Goal: Task Accomplishment & Management: Use online tool/utility

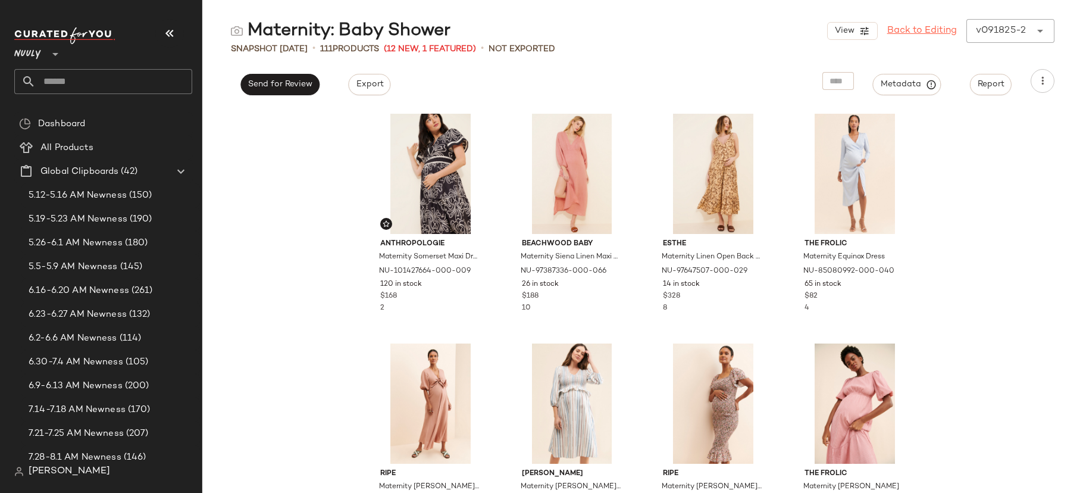
click at [896, 35] on link "Back to Editing" at bounding box center [922, 31] width 70 height 14
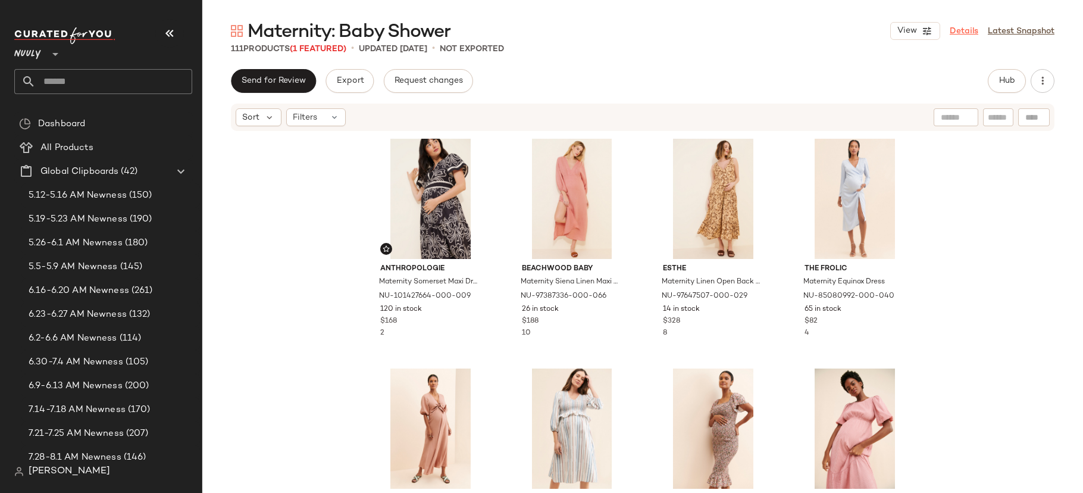
click at [960, 30] on link "Details" at bounding box center [963, 31] width 29 height 12
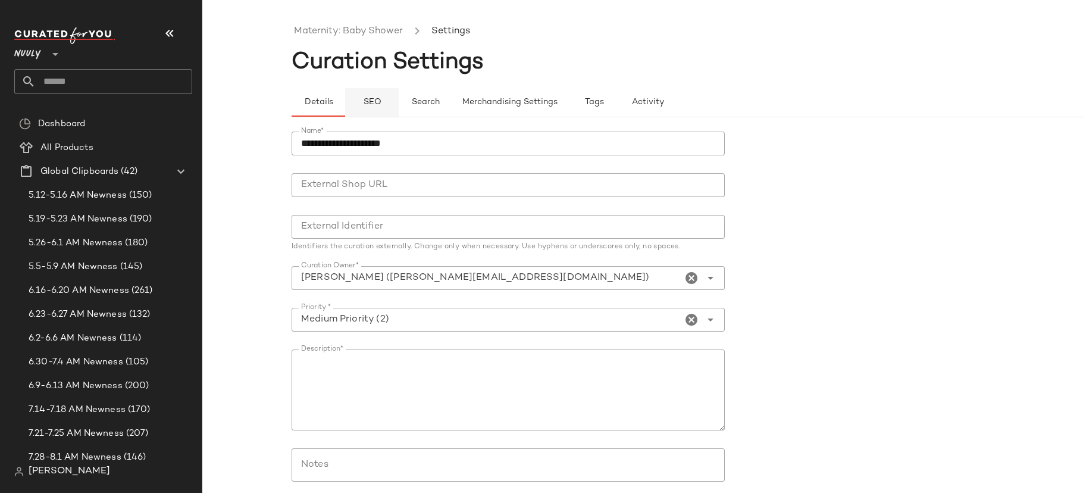
click at [370, 98] on span "SEO" at bounding box center [371, 103] width 18 height 10
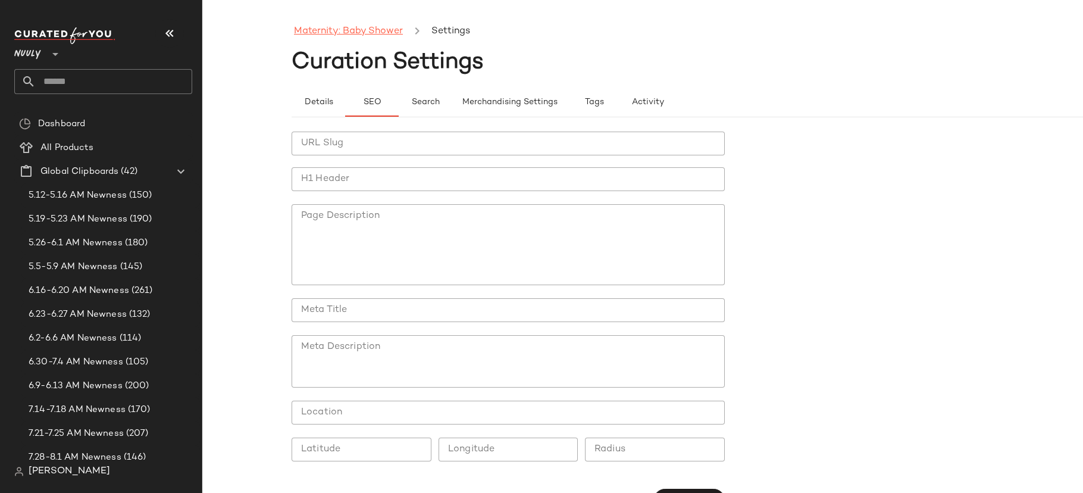
click at [374, 32] on link "Maternity: Baby Shower" at bounding box center [348, 31] width 109 height 15
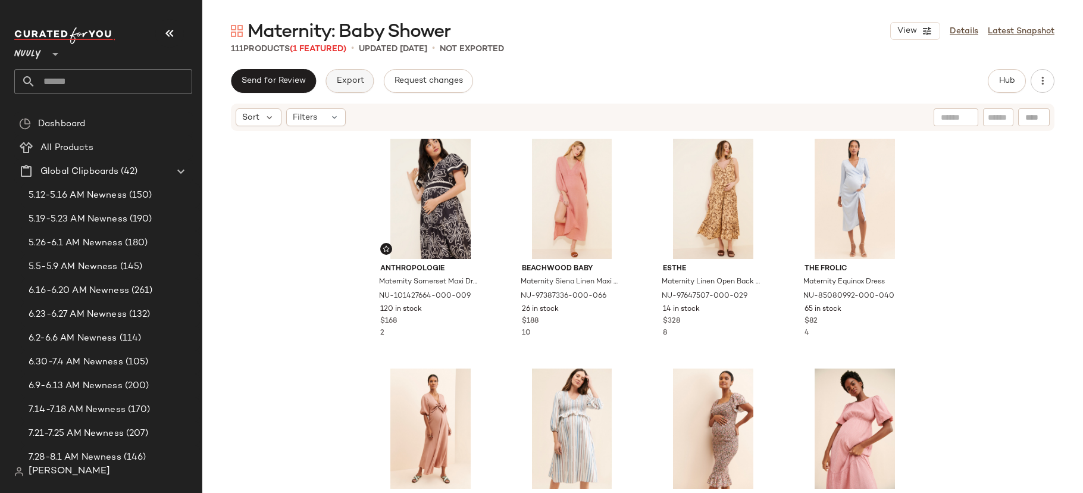
click at [359, 80] on span "Export" at bounding box center [350, 81] width 28 height 10
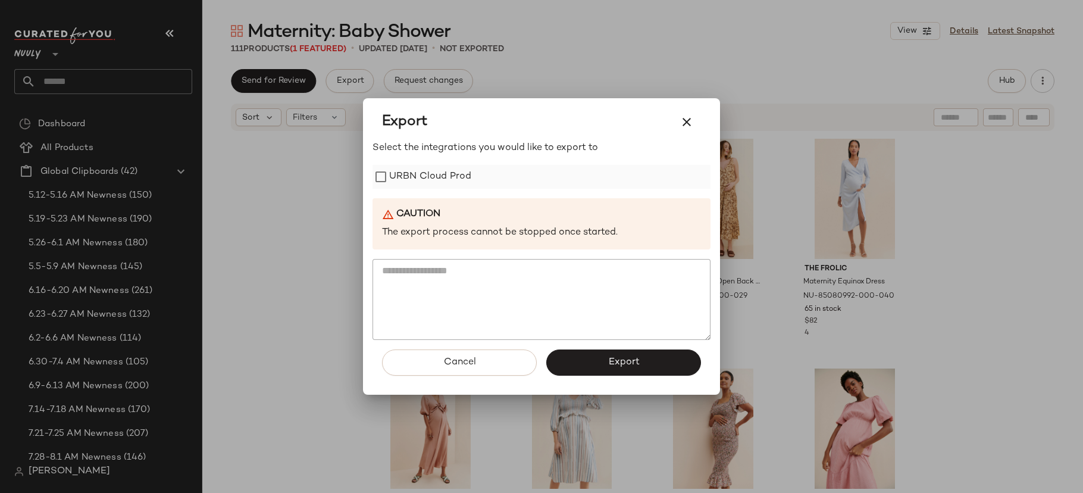
click at [447, 165] on label "URBN Cloud Prod" at bounding box center [430, 177] width 82 height 24
click at [585, 369] on button "Export" at bounding box center [623, 362] width 155 height 26
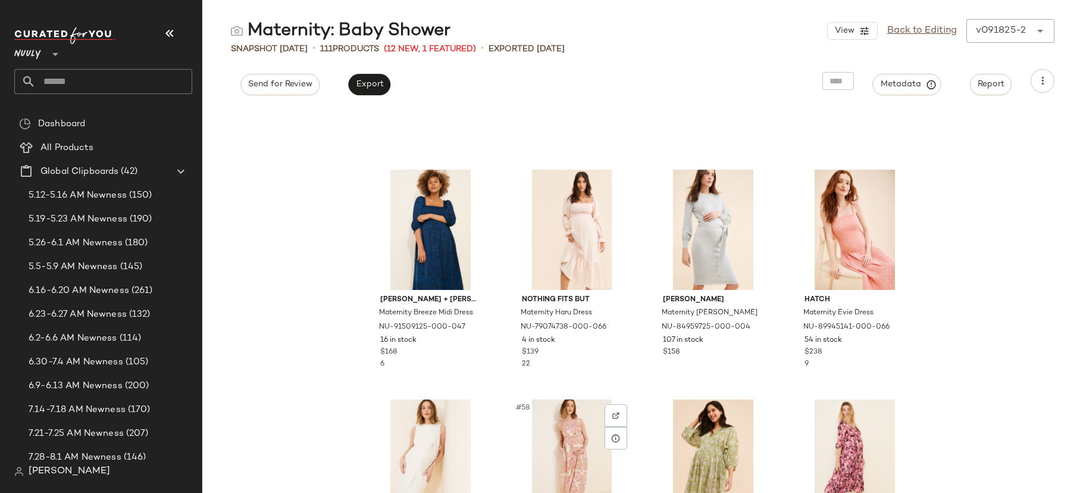
scroll to position [3258, 0]
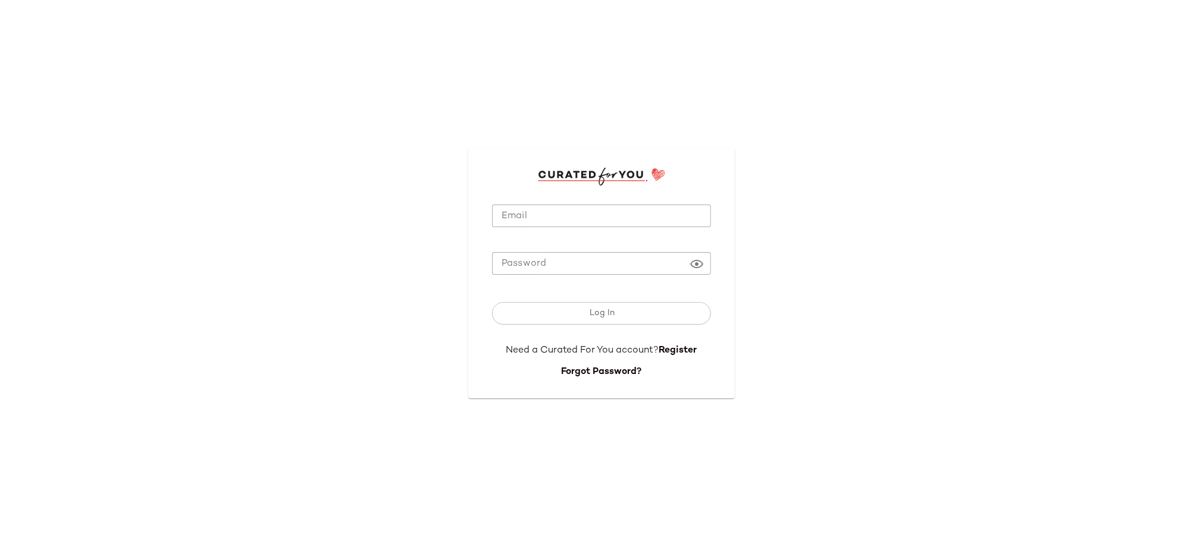
type input "**********"
click at [587, 219] on input "**********" at bounding box center [601, 216] width 219 height 23
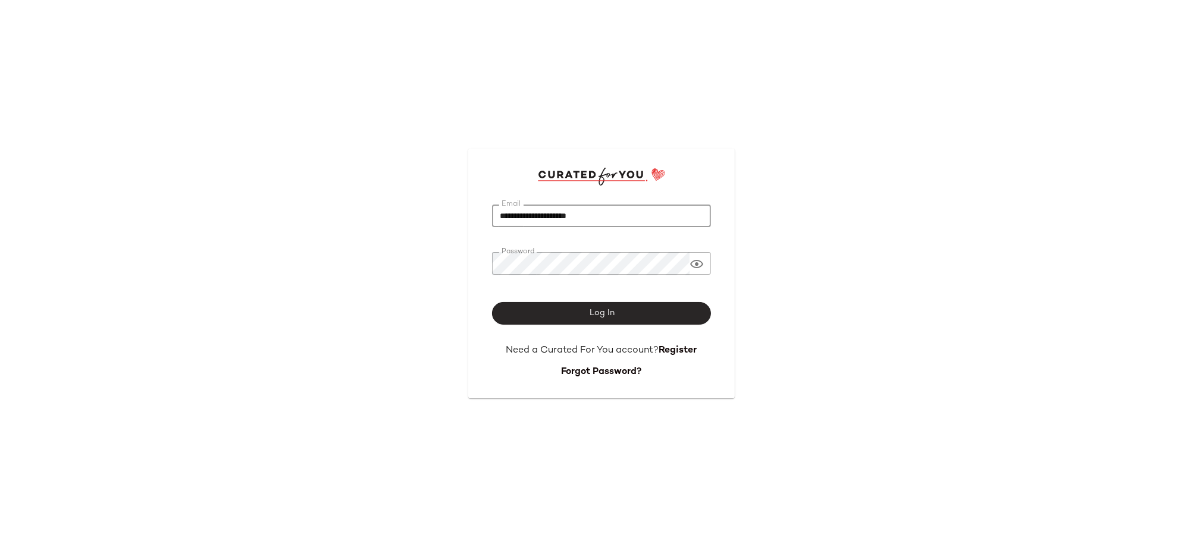
click at [557, 316] on button "Log In" at bounding box center [601, 313] width 219 height 23
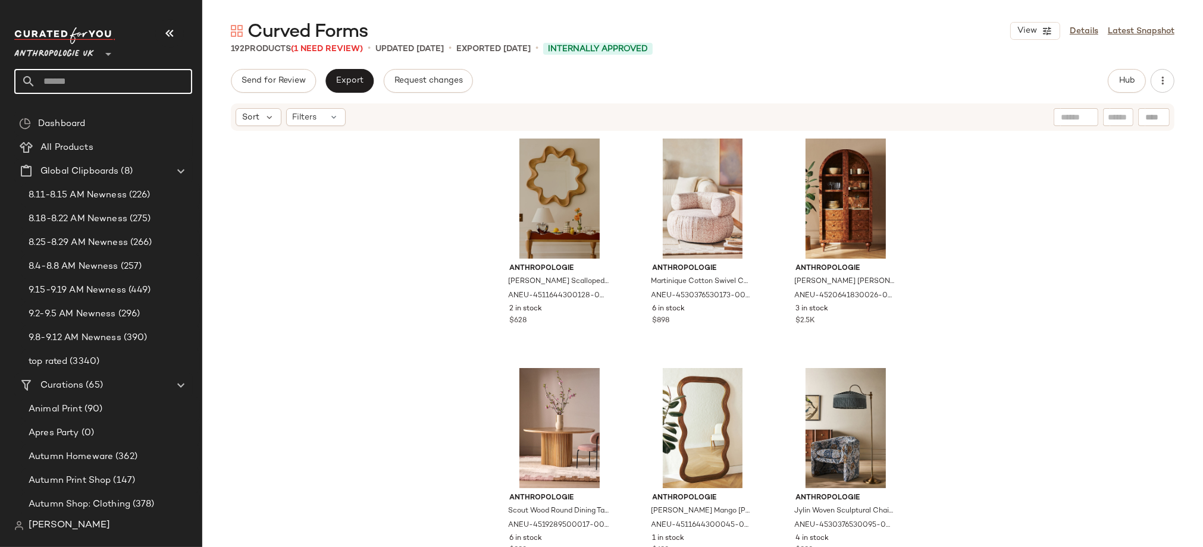
click at [81, 86] on input "text" at bounding box center [114, 81] width 156 height 25
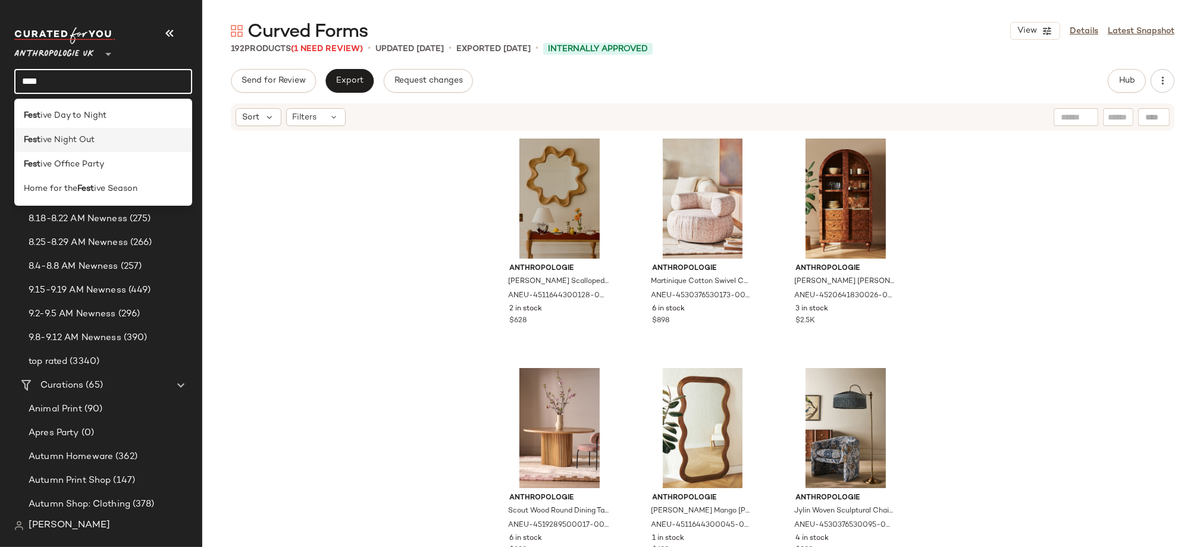
type input "****"
click at [111, 141] on div "Fest ive Night Out" at bounding box center [103, 140] width 159 height 12
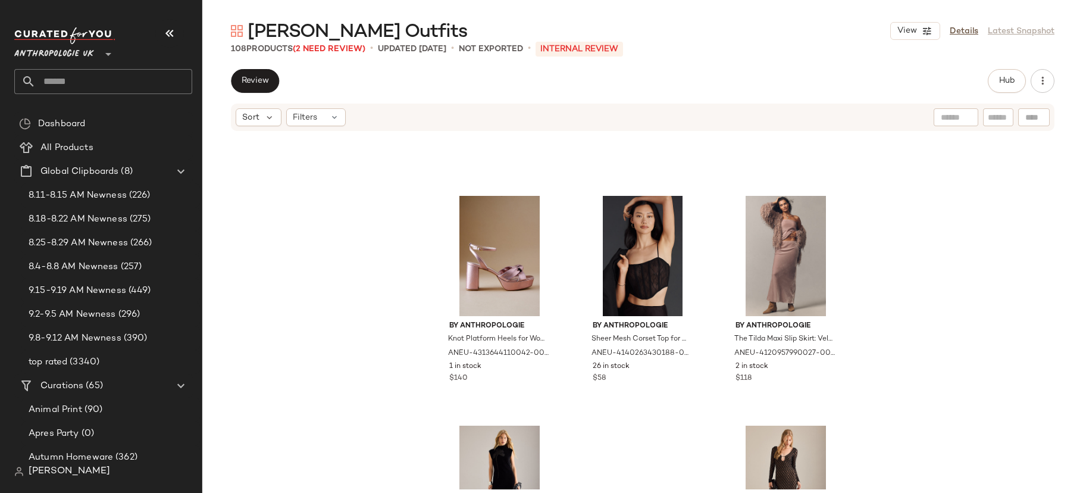
scroll to position [7912, 0]
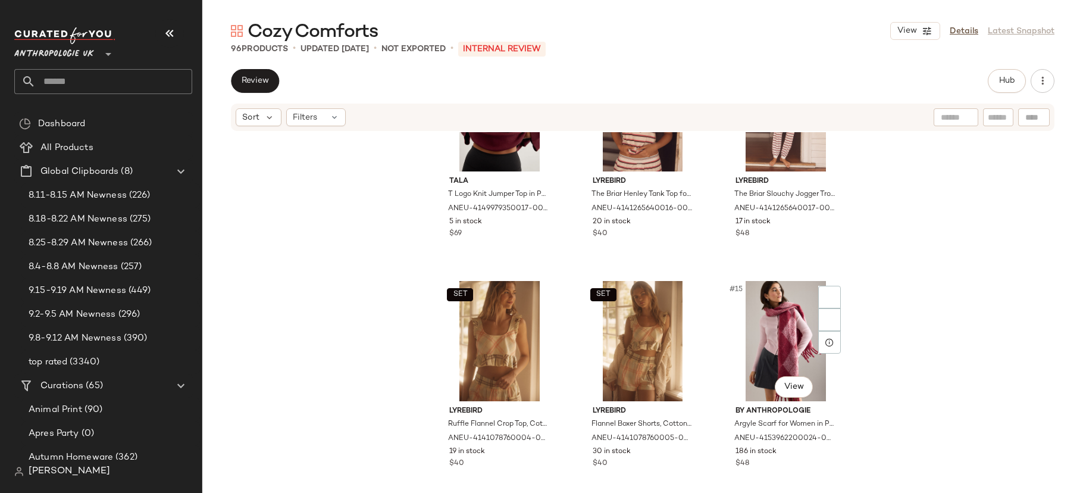
scroll to position [836, 0]
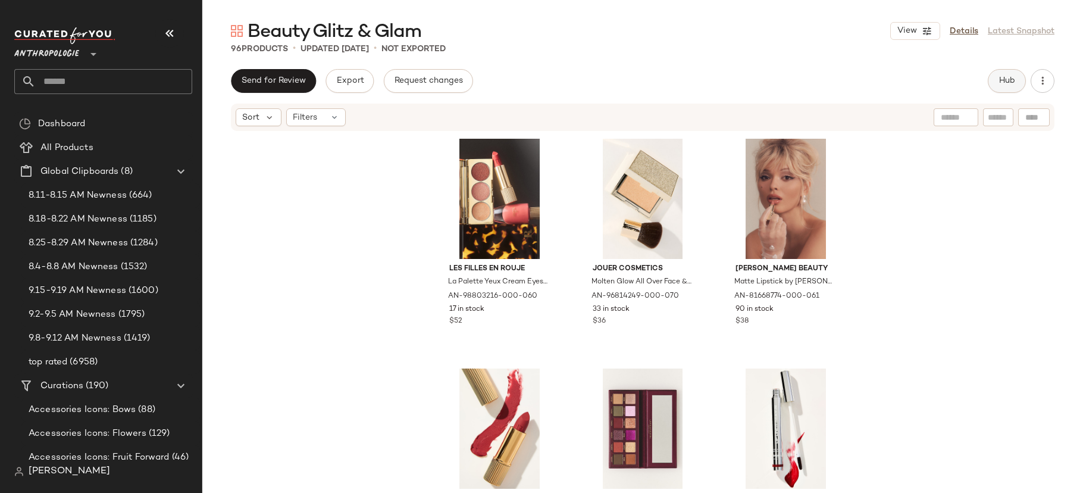
click at [1007, 75] on button "Hub" at bounding box center [1007, 81] width 38 height 24
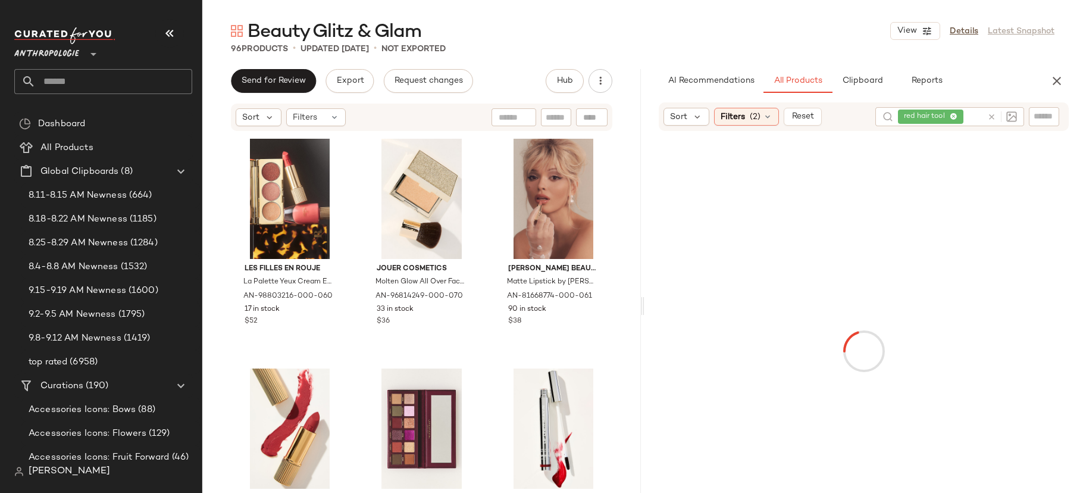
click at [992, 115] on icon at bounding box center [991, 116] width 9 height 9
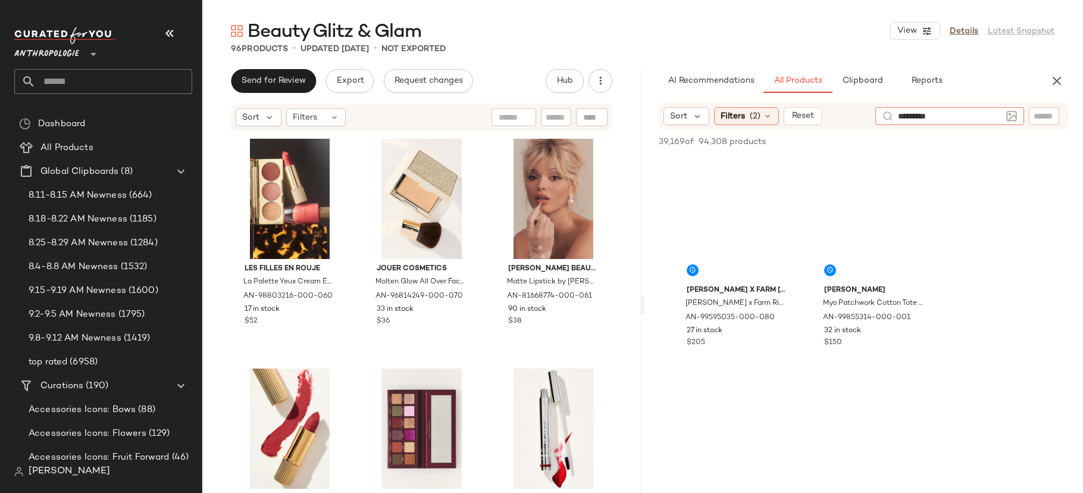
type input "**********"
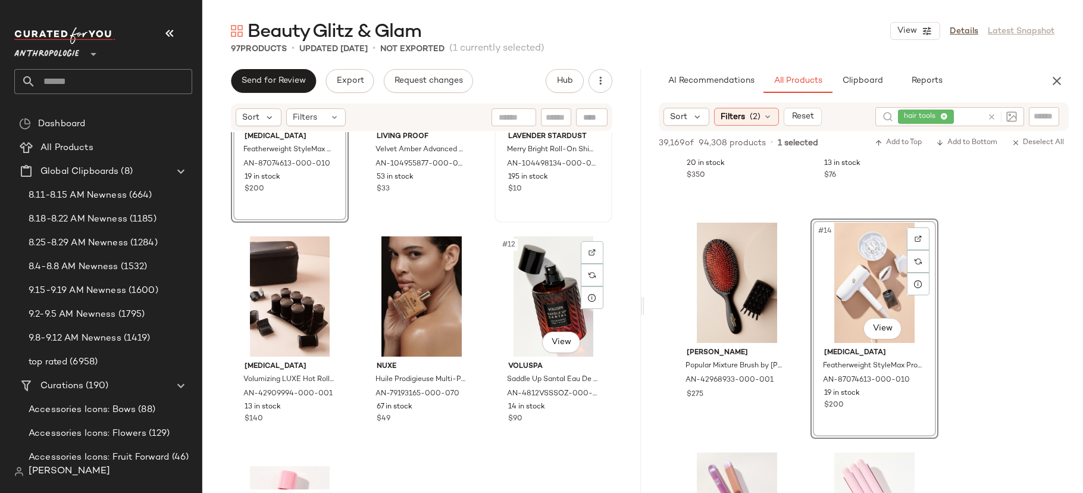
scroll to position [647, 0]
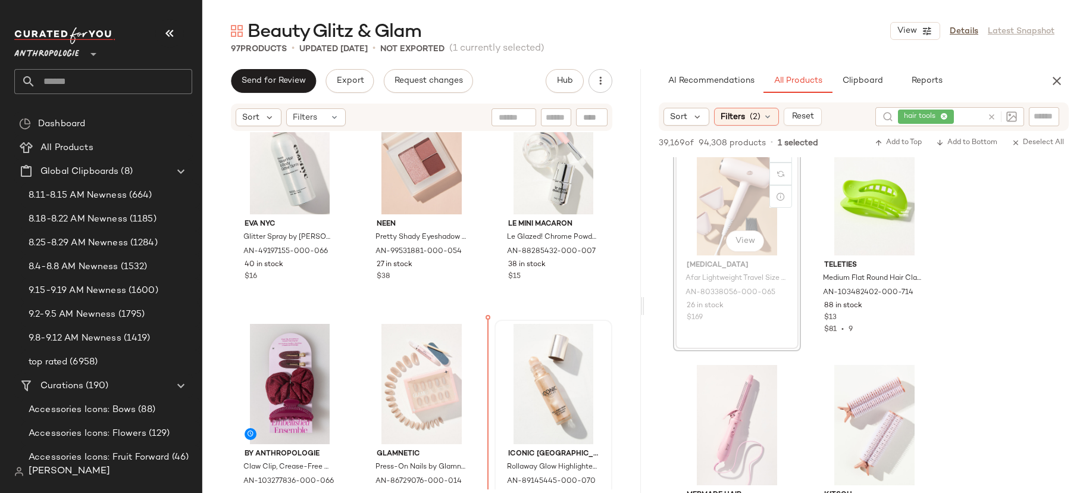
scroll to position [979, 0]
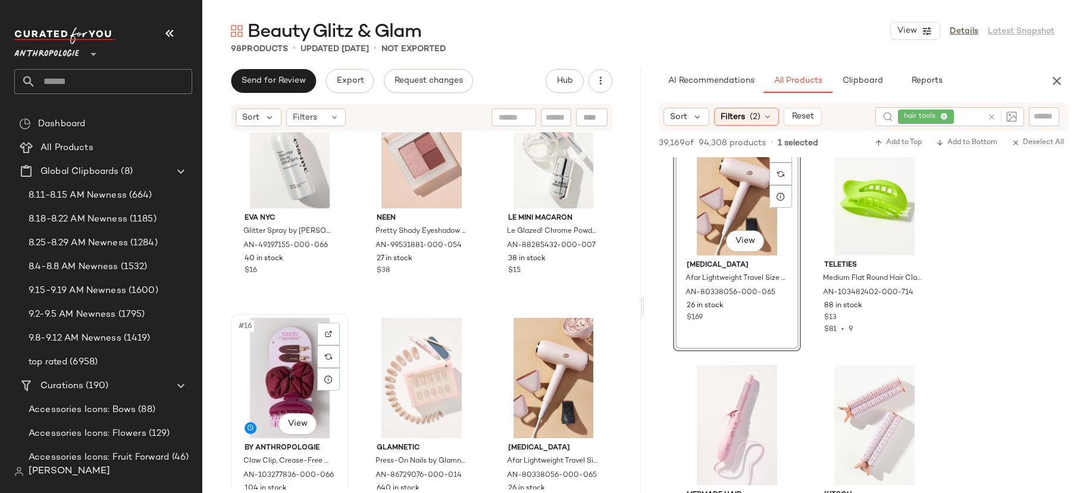
click at [300, 383] on div "#16 View" at bounding box center [289, 378] width 109 height 120
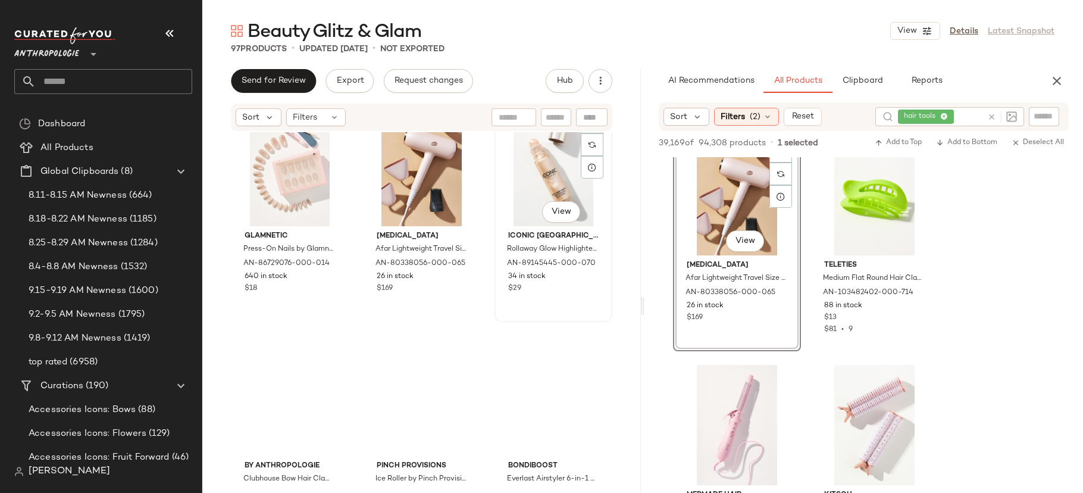
scroll to position [1322, 0]
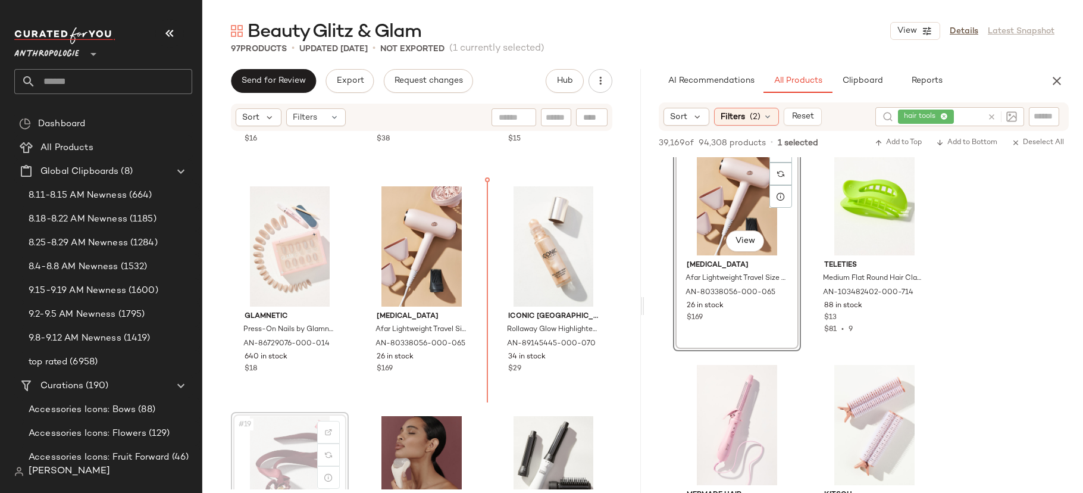
scroll to position [1111, 0]
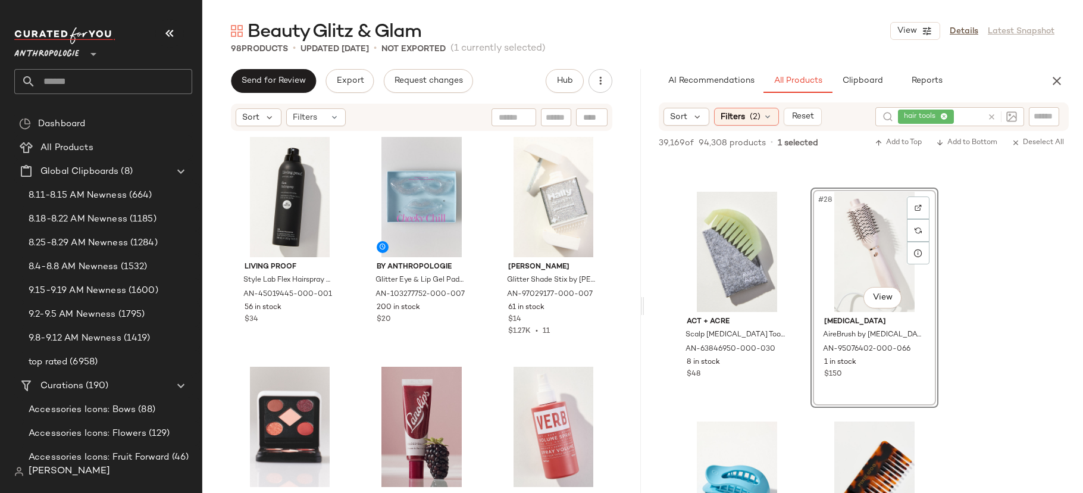
scroll to position [5021, 0]
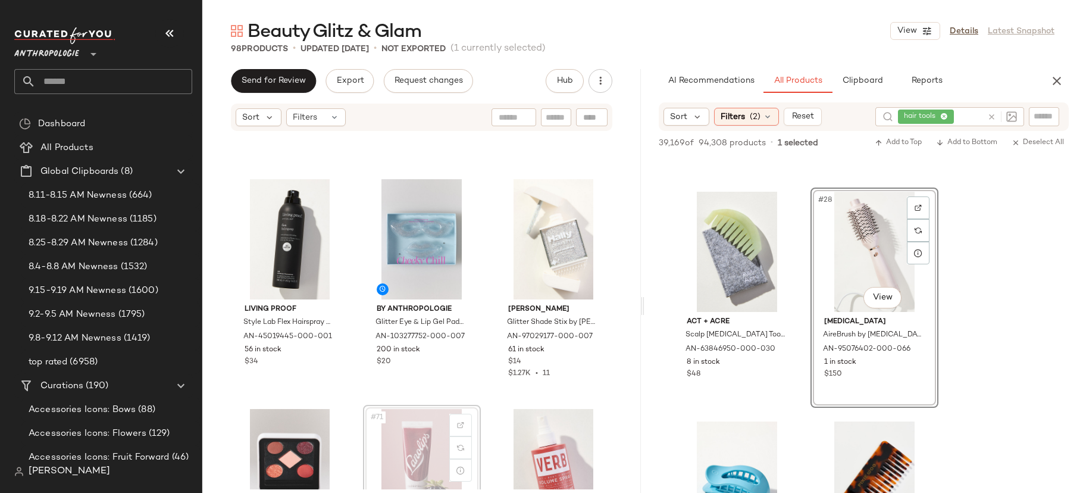
scroll to position [5022, 0]
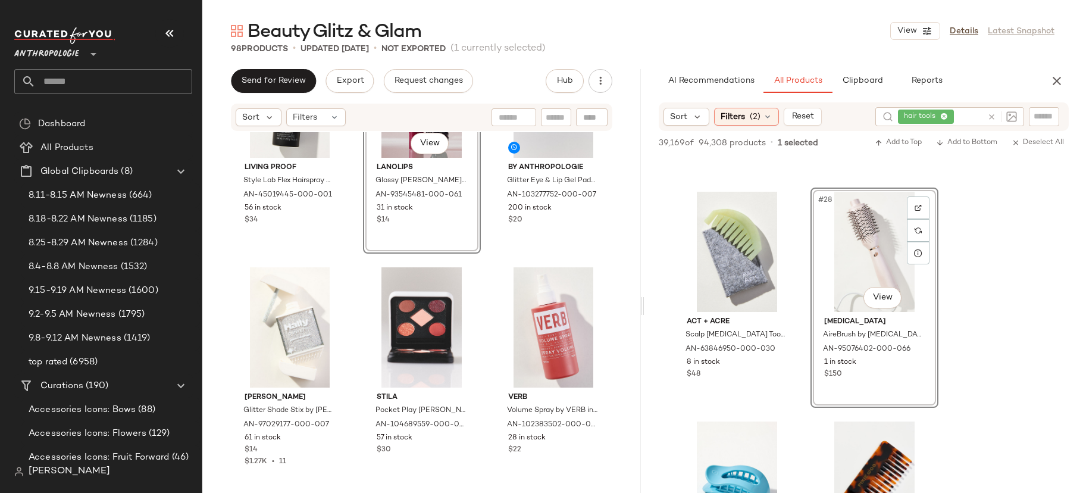
scroll to position [5187, 0]
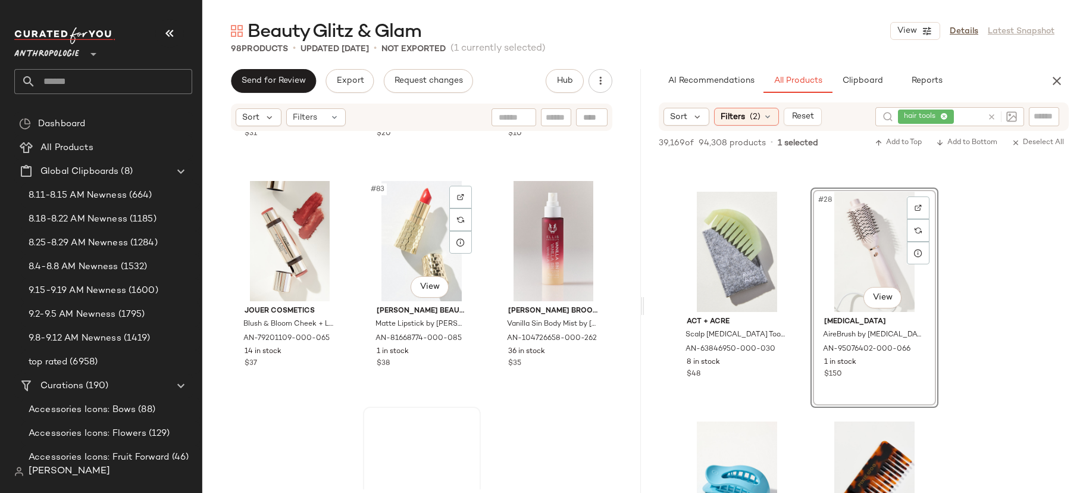
scroll to position [6214, 0]
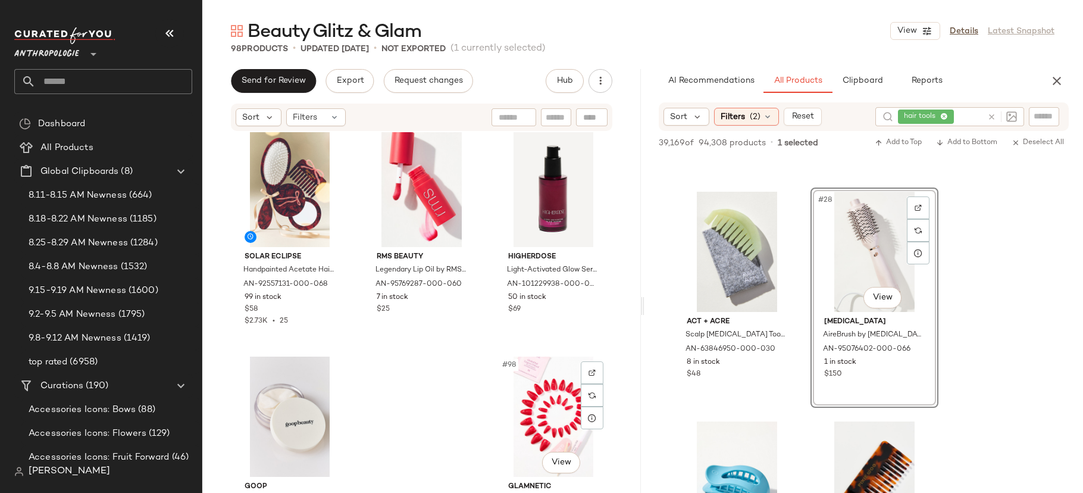
scroll to position [7120, 0]
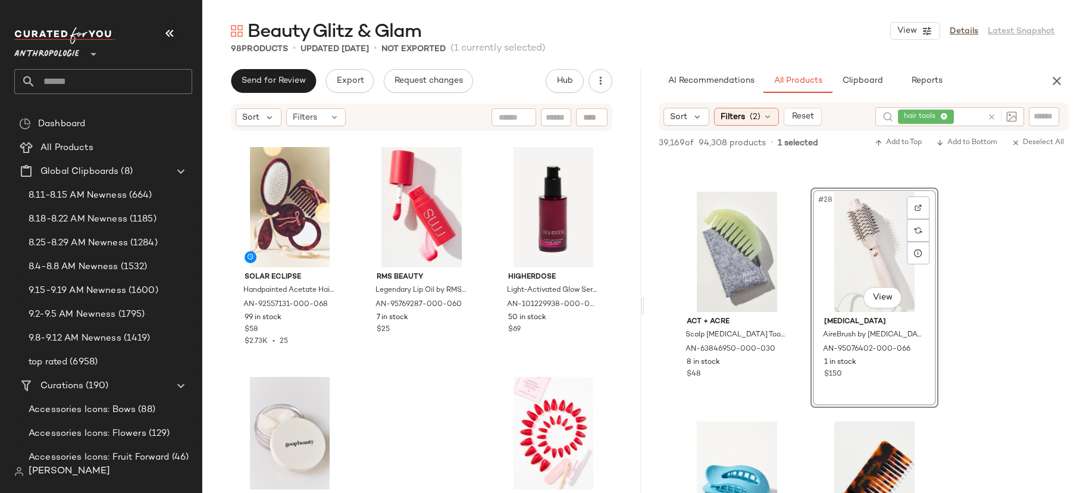
click at [992, 115] on icon at bounding box center [991, 116] width 9 height 9
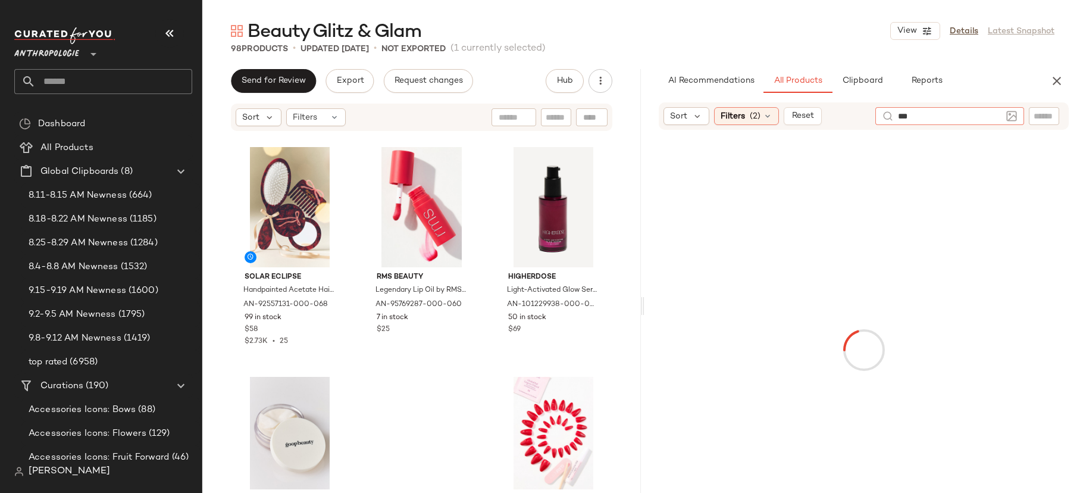
type input "****"
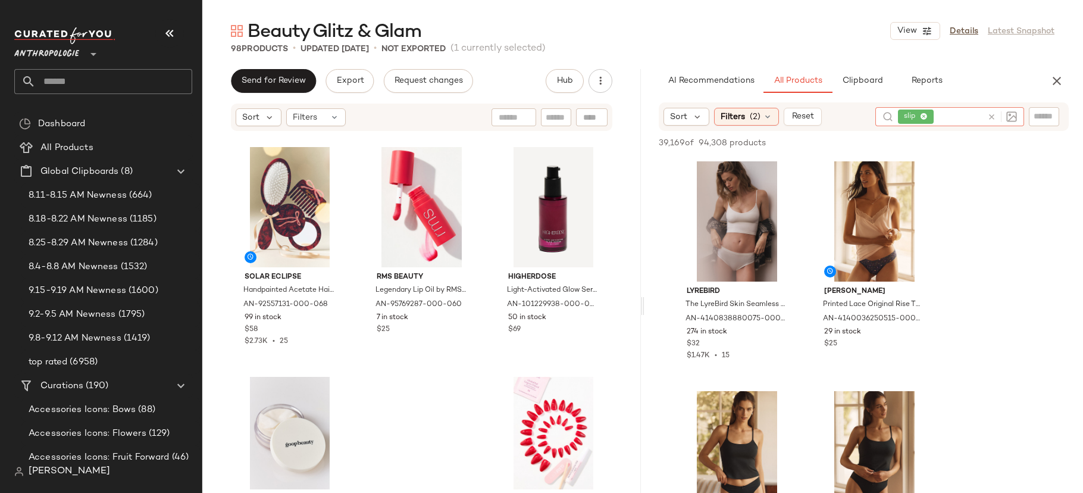
drag, startPoint x: 985, startPoint y: 117, endPoint x: 1017, endPoint y: 123, distance: 32.0
click at [989, 118] on div at bounding box center [999, 116] width 35 height 19
click at [994, 117] on icon at bounding box center [991, 116] width 9 height 9
click at [1051, 115] on input "text" at bounding box center [1043, 116] width 21 height 12
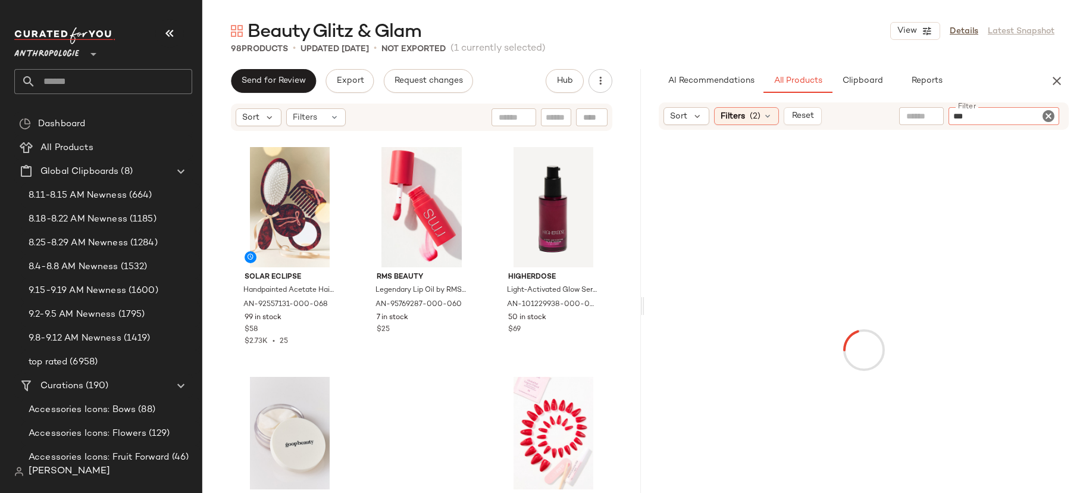
type input "****"
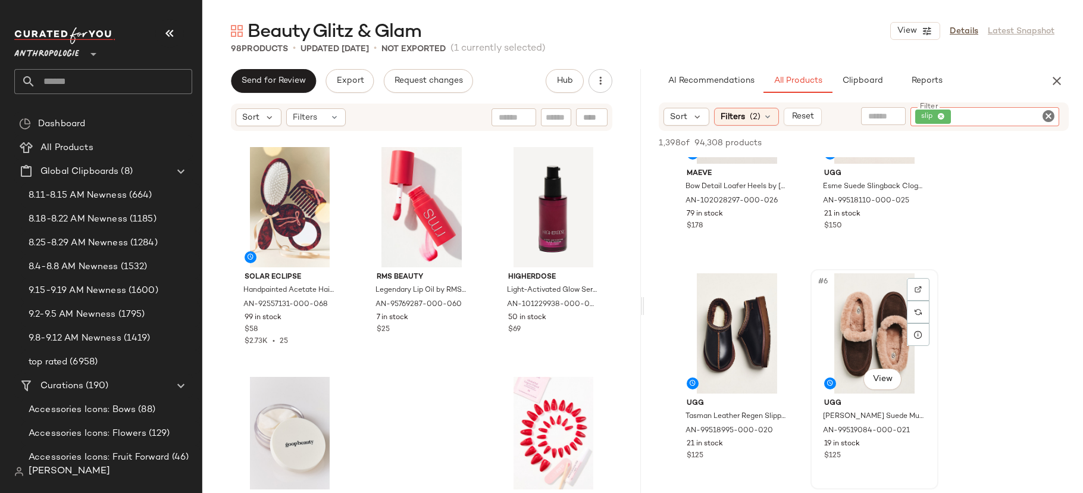
scroll to position [808, 0]
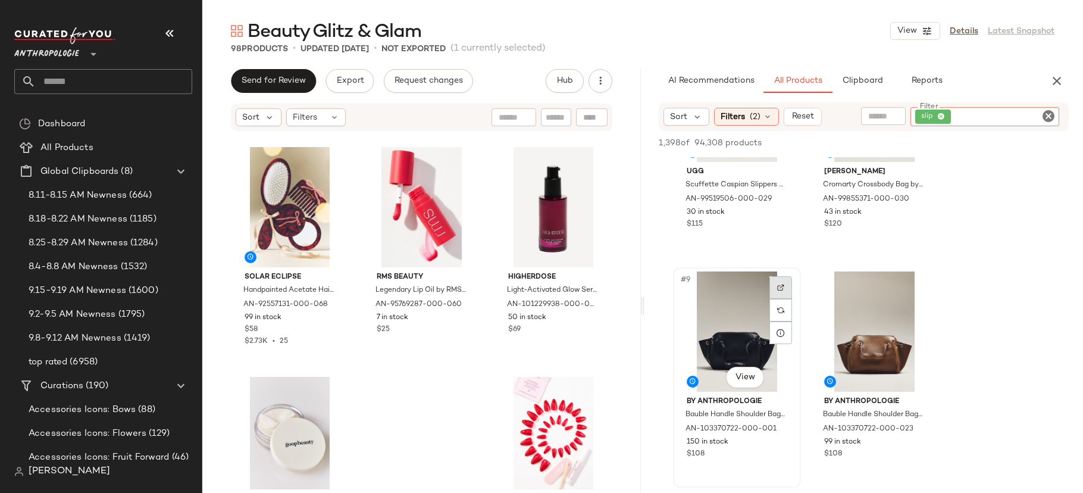
click at [782, 286] on img at bounding box center [780, 287] width 7 height 7
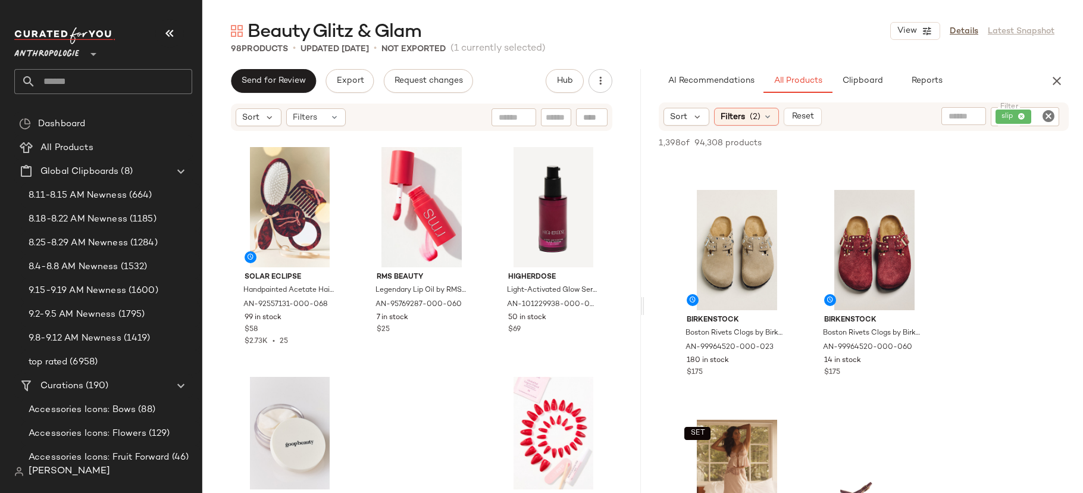
scroll to position [3408, 0]
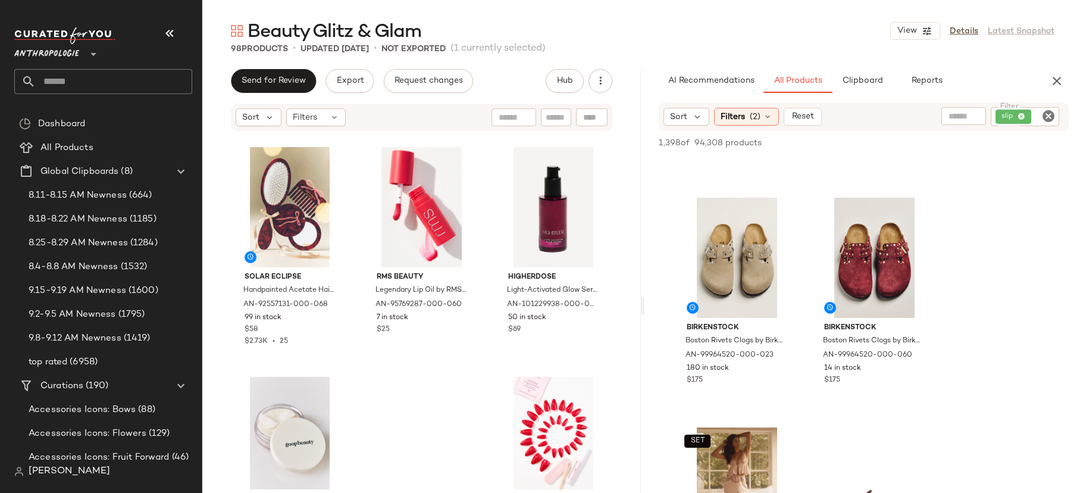
click at [1043, 120] on icon "Clear Filter" at bounding box center [1048, 116] width 14 height 14
click at [927, 112] on input "text" at bounding box center [950, 116] width 104 height 12
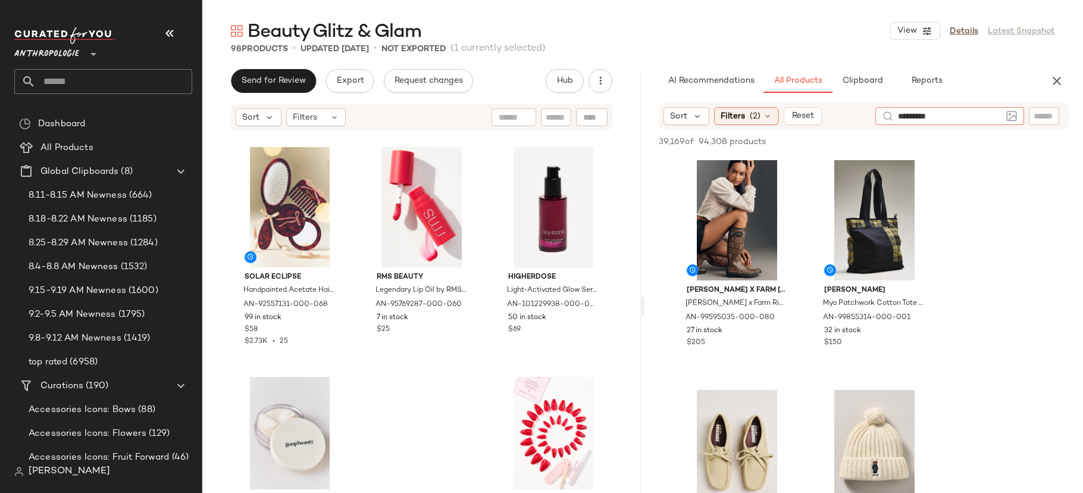
type input "********"
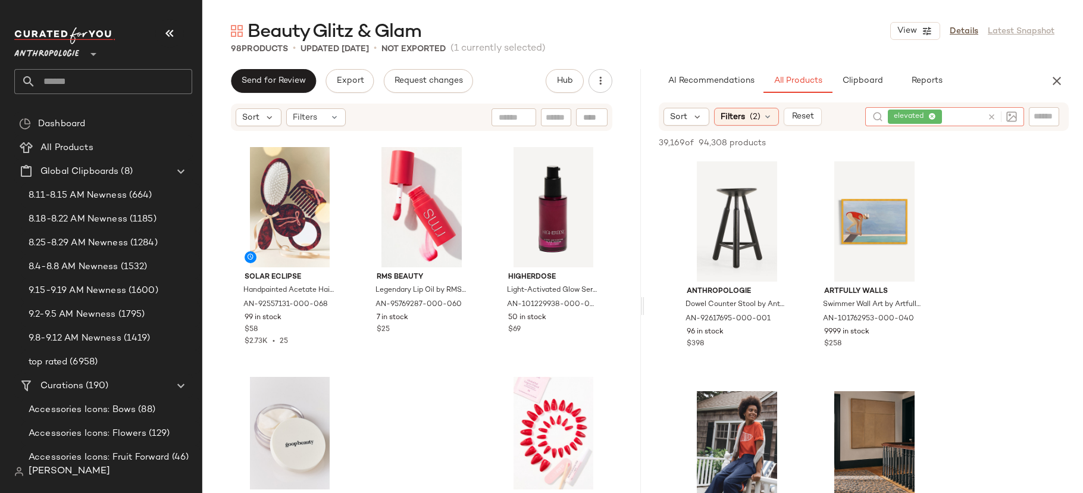
click at [996, 118] on div at bounding box center [1002, 116] width 30 height 11
click at [993, 117] on icon at bounding box center [991, 116] width 9 height 9
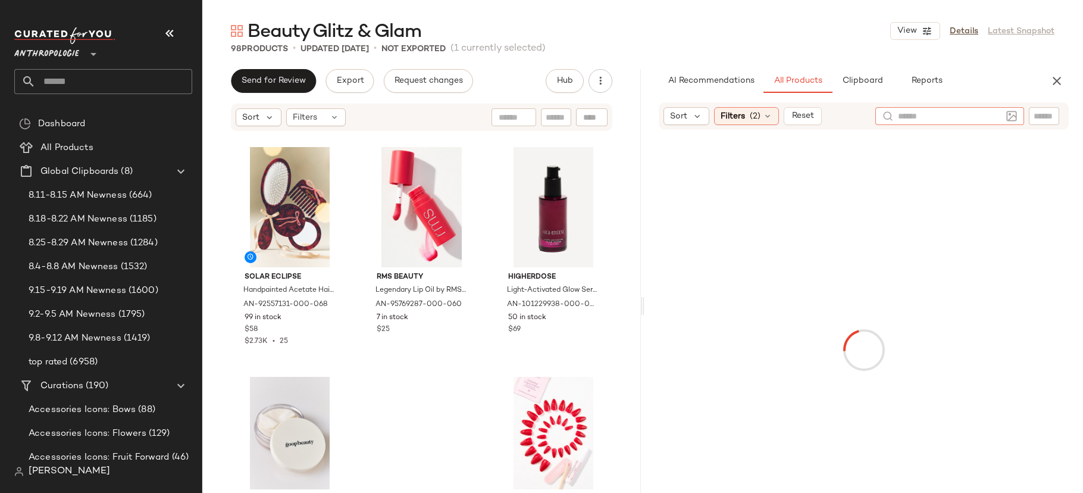
click at [1039, 117] on input "text" at bounding box center [1043, 116] width 21 height 12
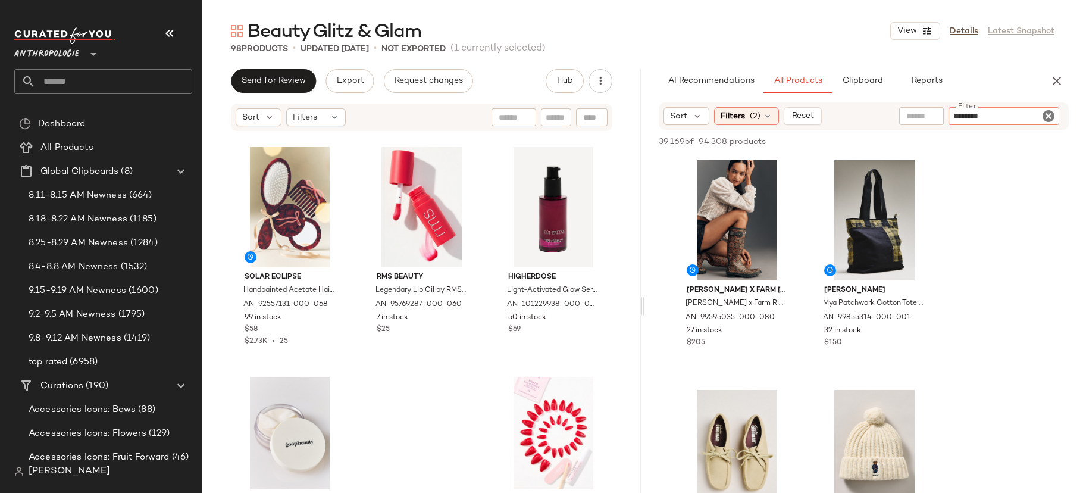
type input "*********"
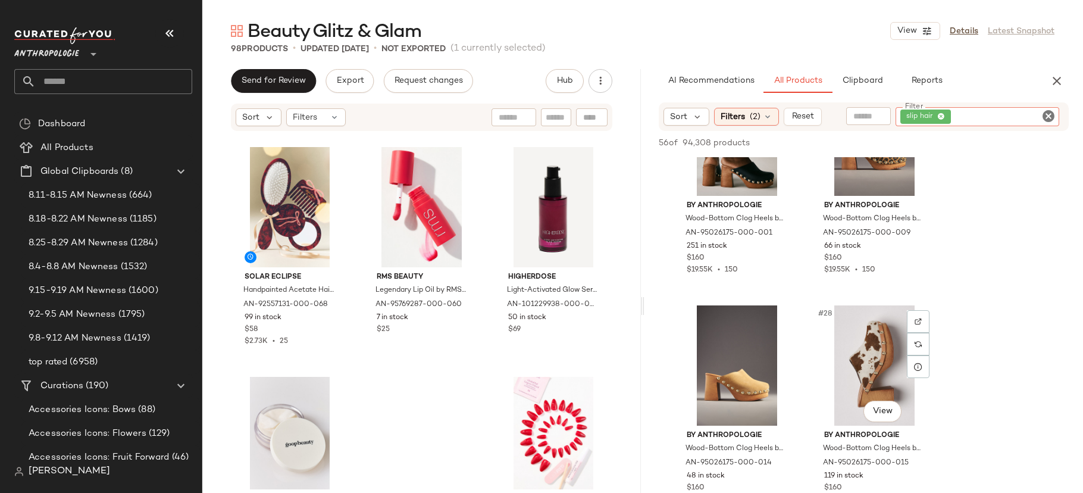
scroll to position [2842, 0]
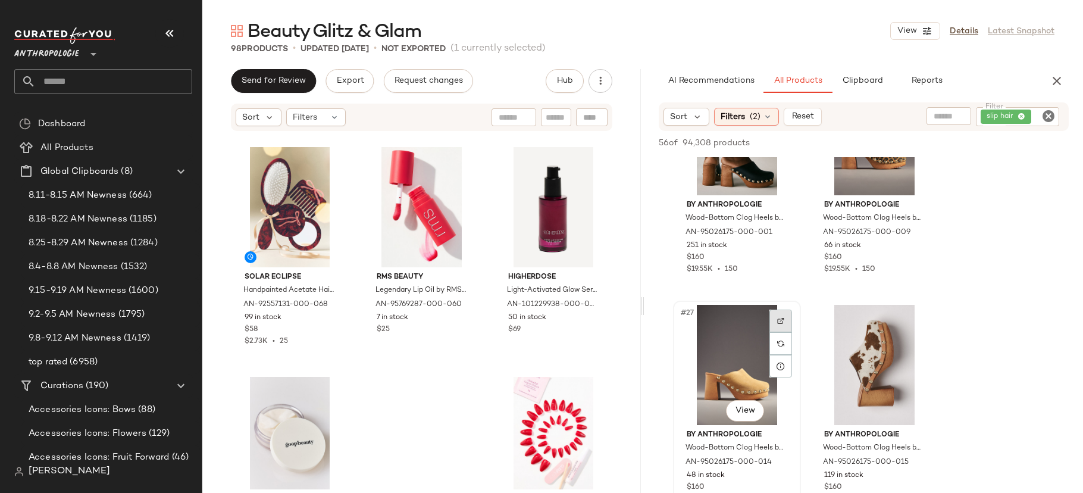
click at [777, 324] on img at bounding box center [780, 320] width 7 height 7
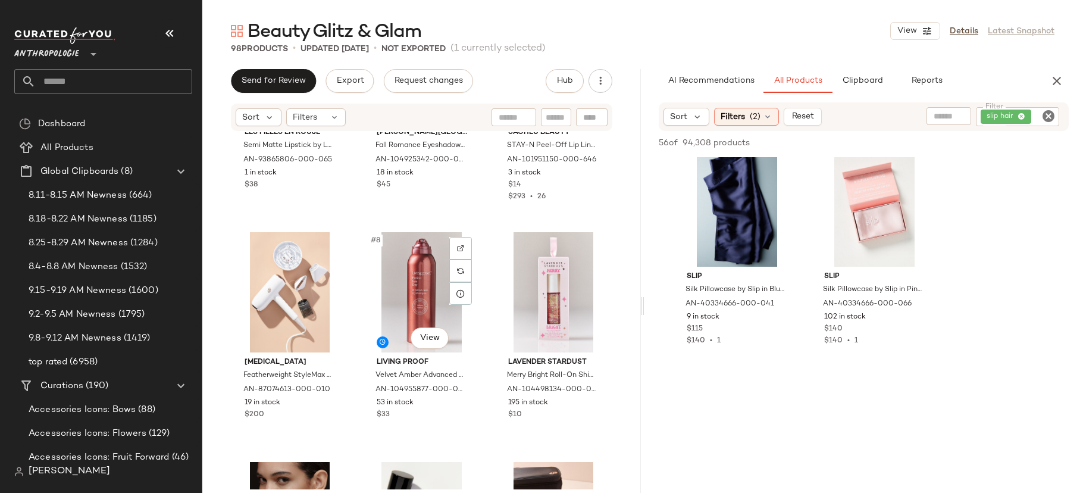
scroll to position [0, 0]
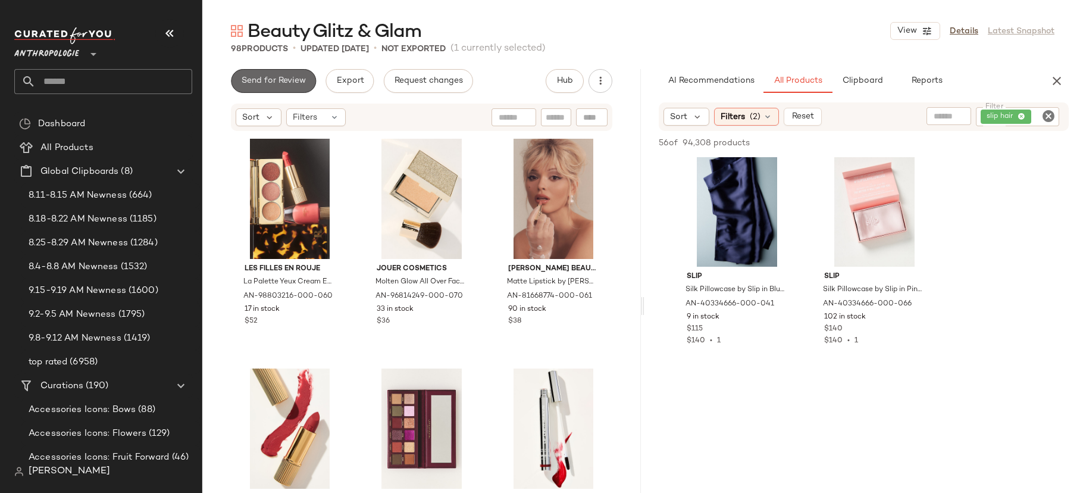
click at [290, 81] on span "Send for Review" at bounding box center [273, 81] width 65 height 10
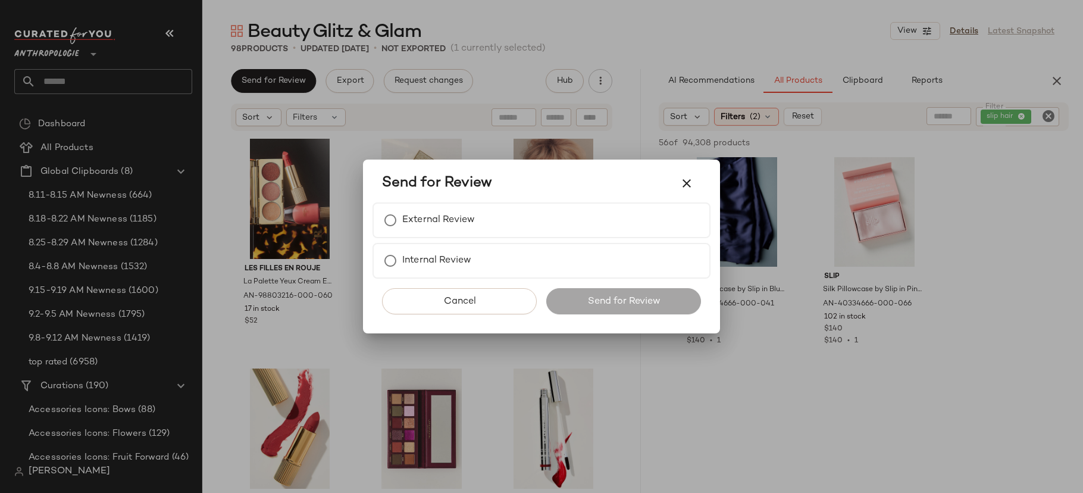
drag, startPoint x: 982, startPoint y: 42, endPoint x: 967, endPoint y: 35, distance: 16.8
click at [981, 42] on div at bounding box center [541, 246] width 1083 height 493
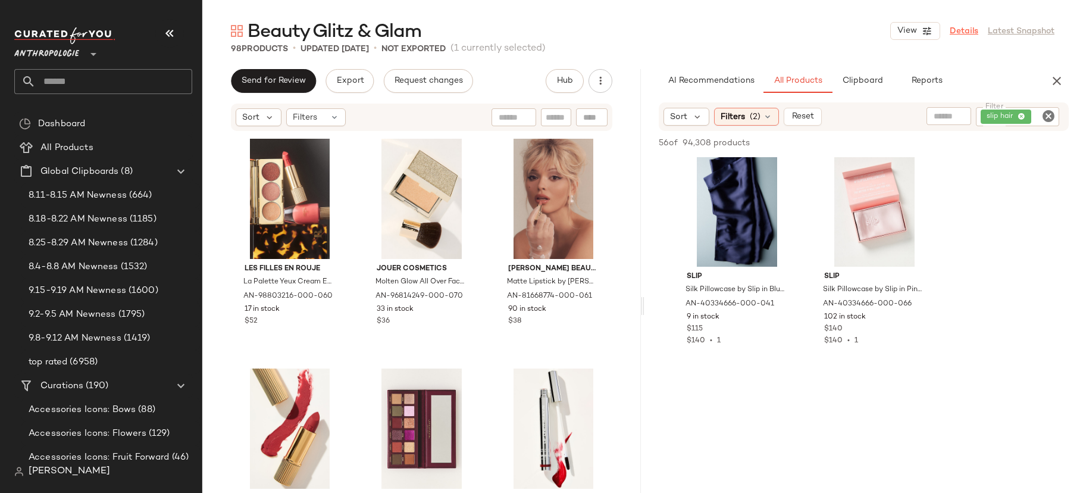
click at [960, 31] on link "Details" at bounding box center [963, 31] width 29 height 12
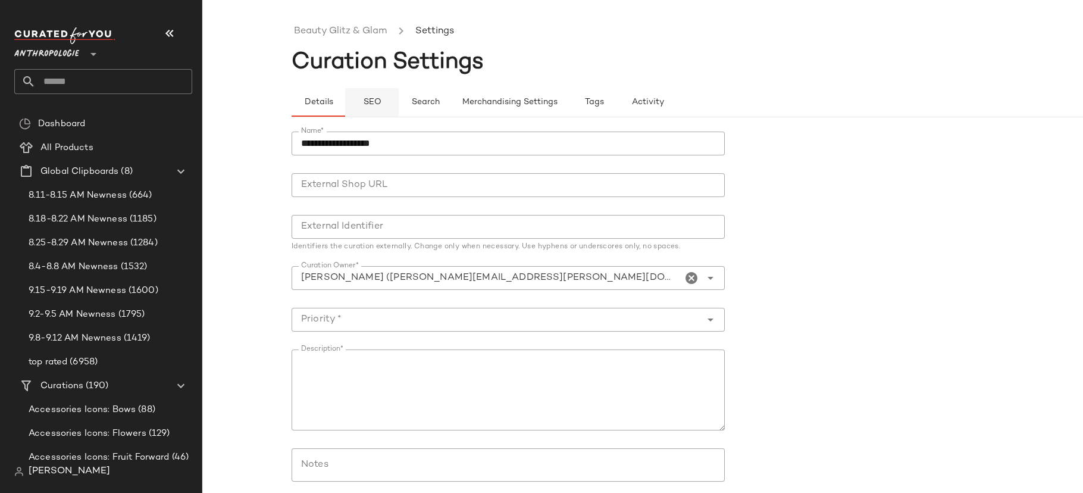
click at [369, 99] on span "SEO" at bounding box center [371, 103] width 18 height 10
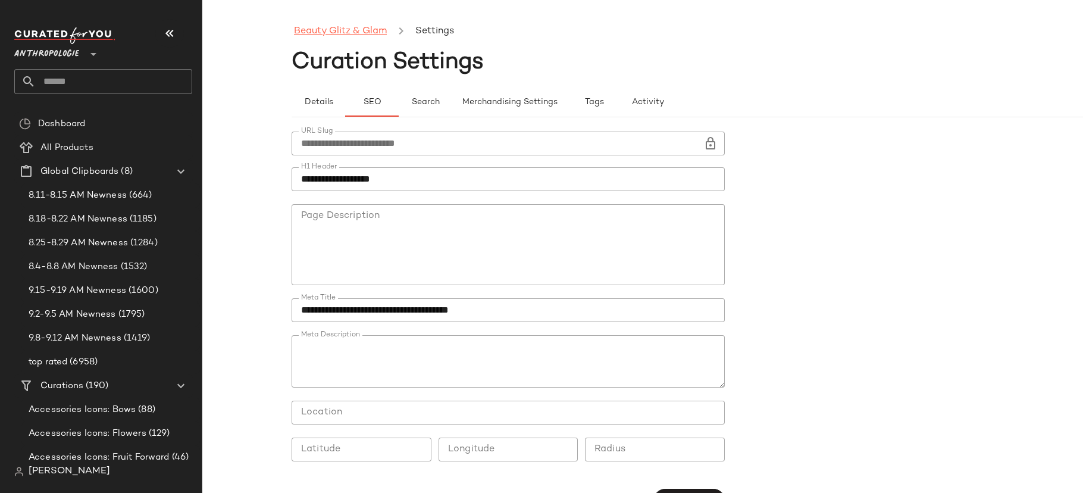
click at [324, 30] on link "Beauty Glitz & Glam" at bounding box center [340, 31] width 93 height 15
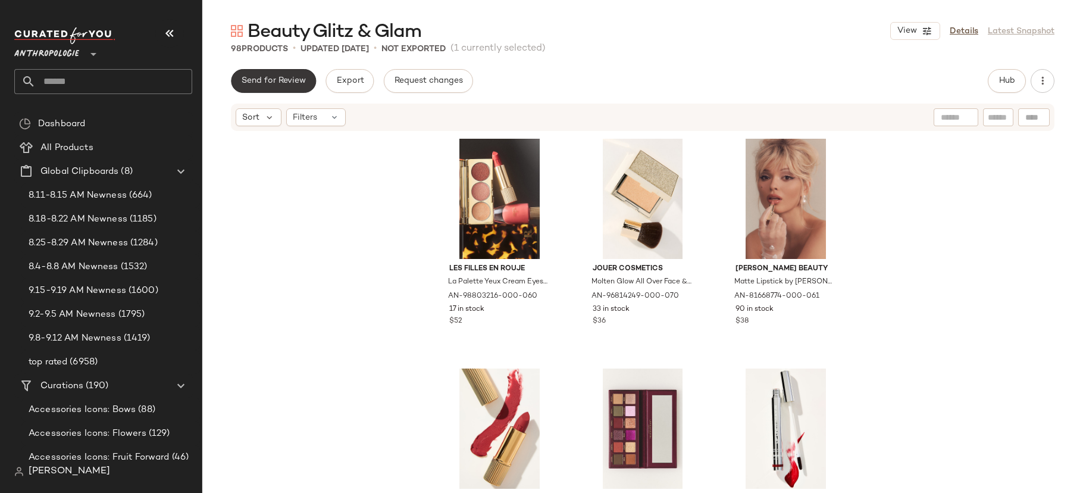
click at [305, 79] on button "Send for Review" at bounding box center [273, 81] width 85 height 24
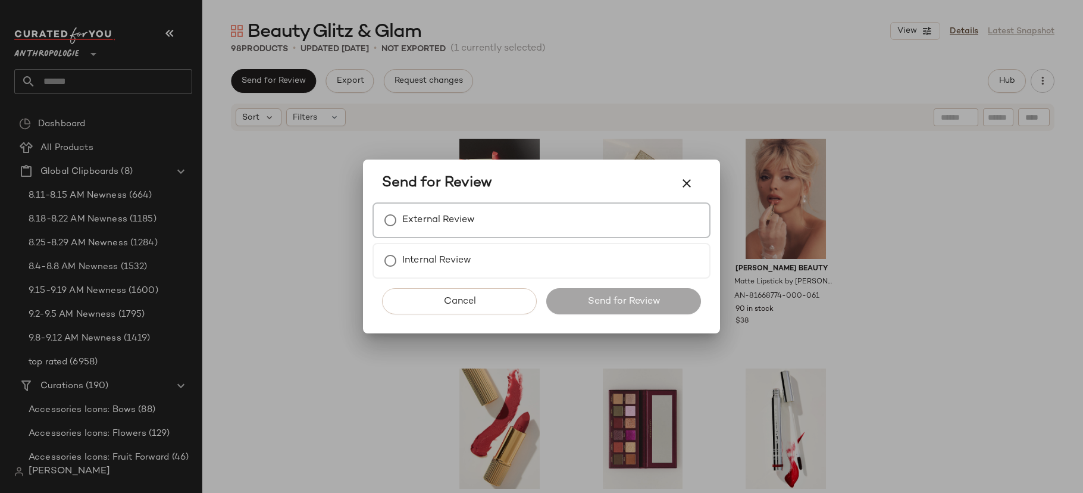
click at [456, 214] on label "External Review" at bounding box center [438, 220] width 73 height 24
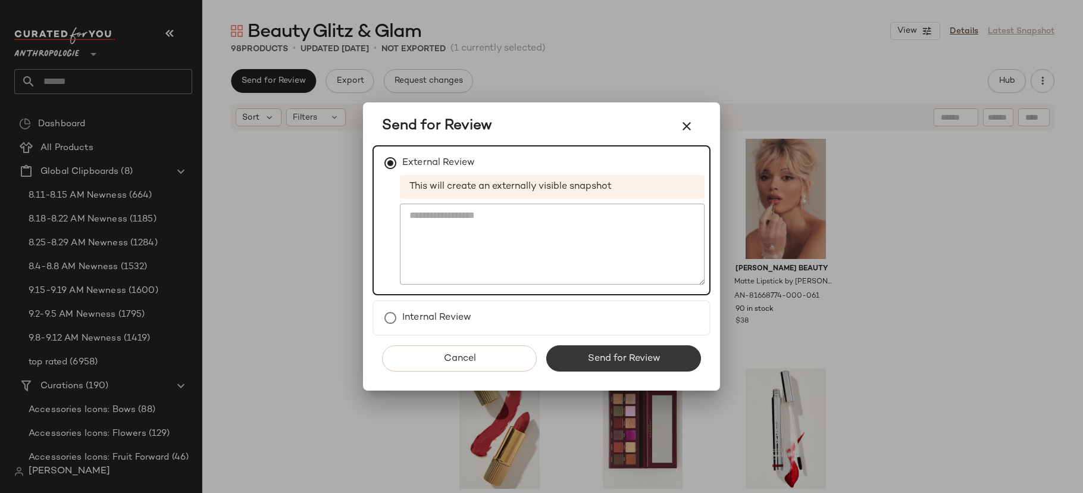
click at [614, 353] on span "Send for Review" at bounding box center [623, 358] width 73 height 11
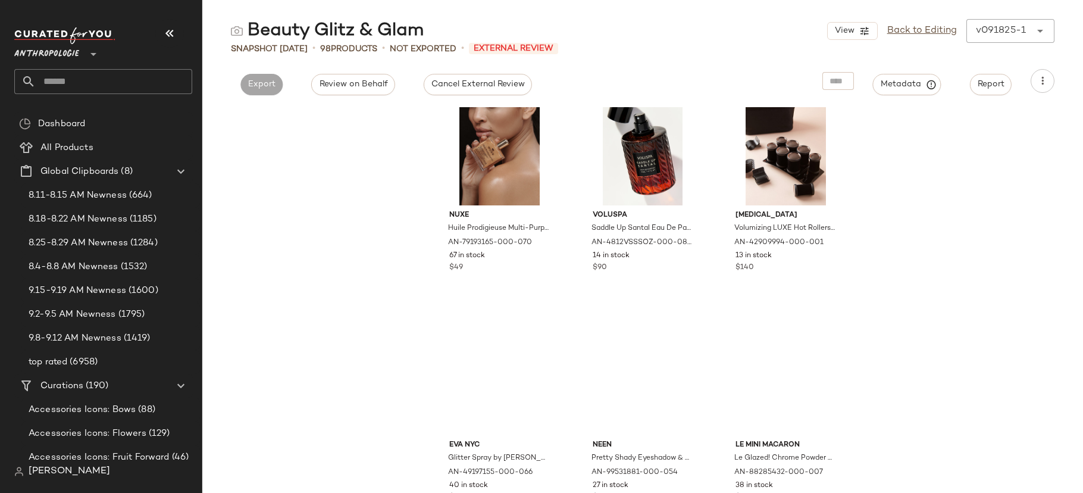
scroll to position [820, 0]
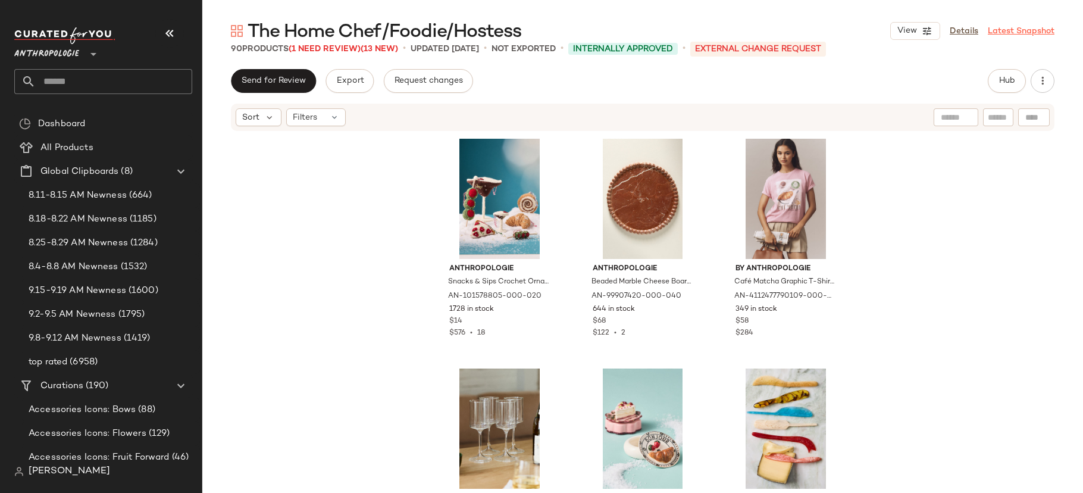
click at [991, 31] on link "Latest Snapshot" at bounding box center [1021, 31] width 67 height 12
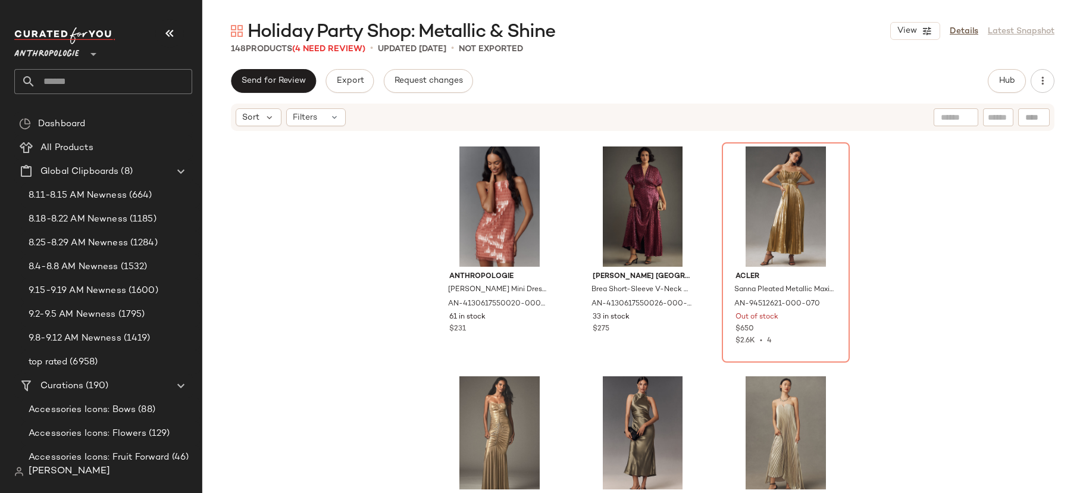
scroll to position [1751, 0]
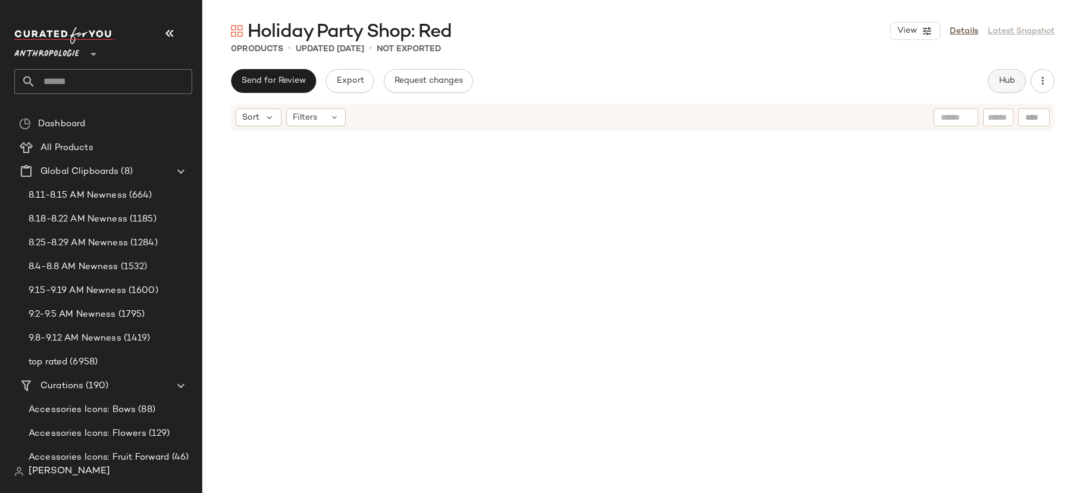
click at [1002, 78] on span "Hub" at bounding box center [1006, 81] width 17 height 10
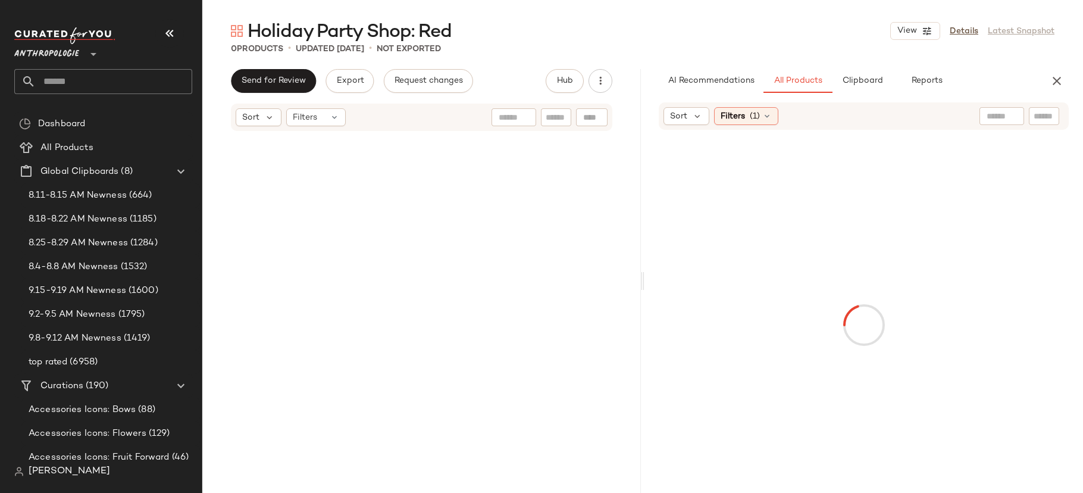
click at [165, 35] on icon "button" at bounding box center [169, 33] width 14 height 14
click at [0, 0] on div at bounding box center [0, 0] width 0 height 0
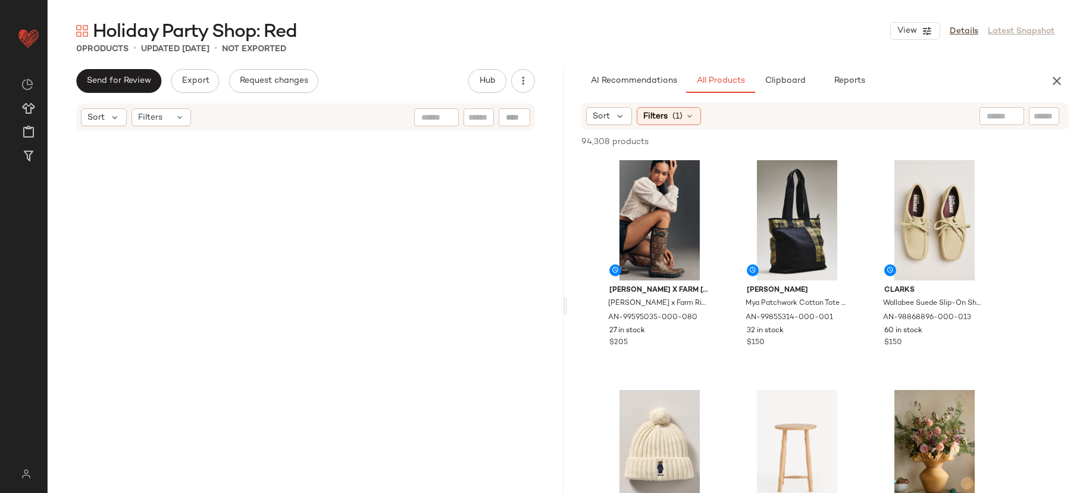
click at [1043, 115] on input "text" at bounding box center [1043, 116] width 21 height 12
type input "**********"
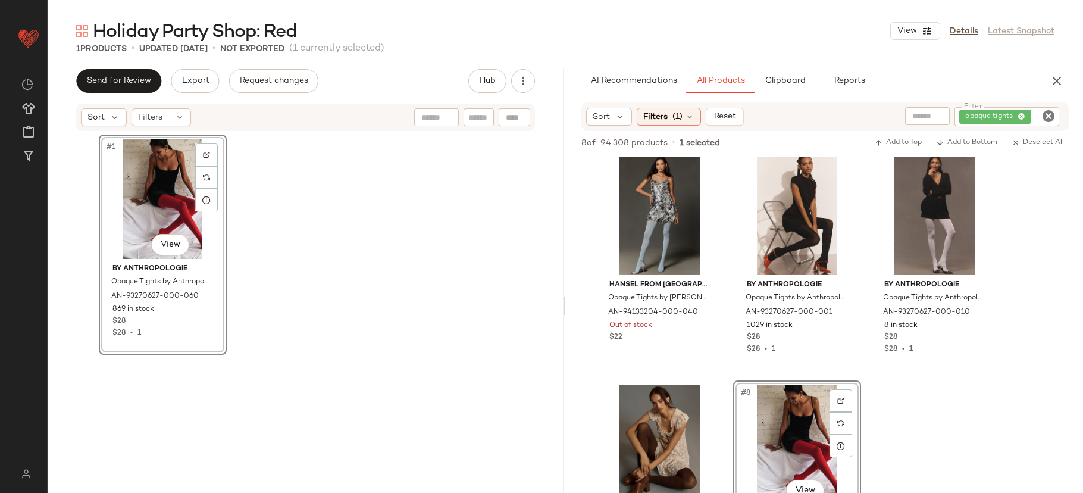
scroll to position [111, 0]
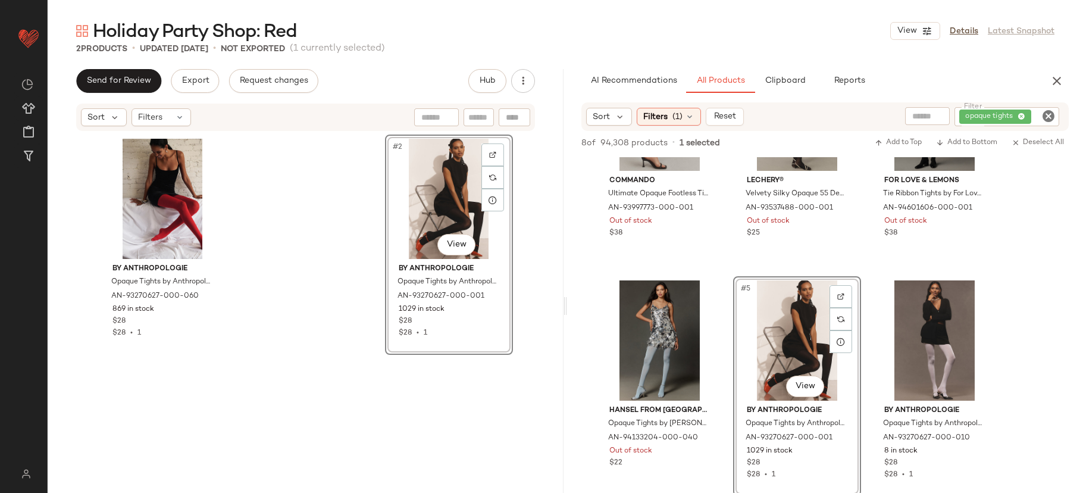
click at [329, 258] on div "By Anthropologie Opaque Tights by Anthropologie in Red, Women's, Size: XS/S, Ny…" at bounding box center [306, 311] width 414 height 355
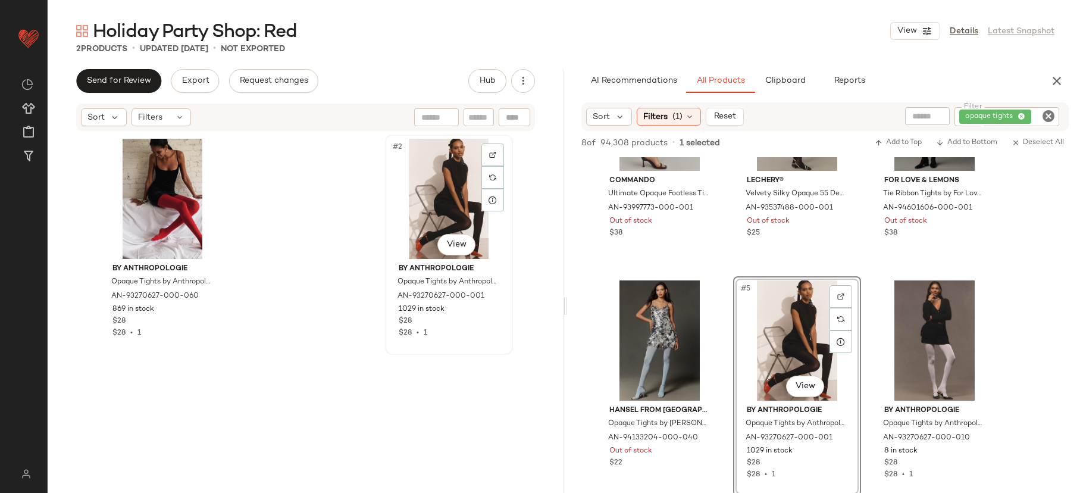
click at [435, 175] on div "#2 View" at bounding box center [449, 199] width 120 height 120
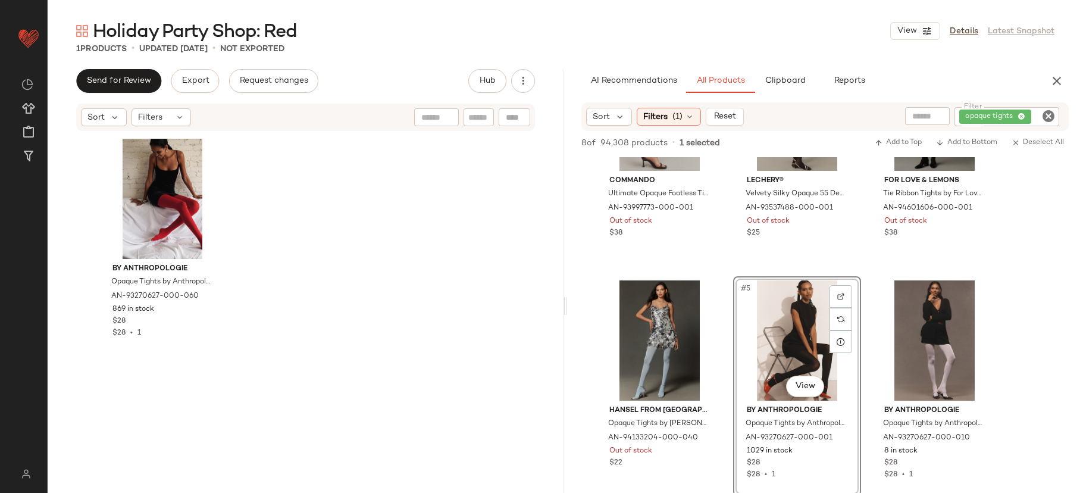
click at [1051, 115] on icon "Clear Filter" at bounding box center [1048, 116] width 14 height 14
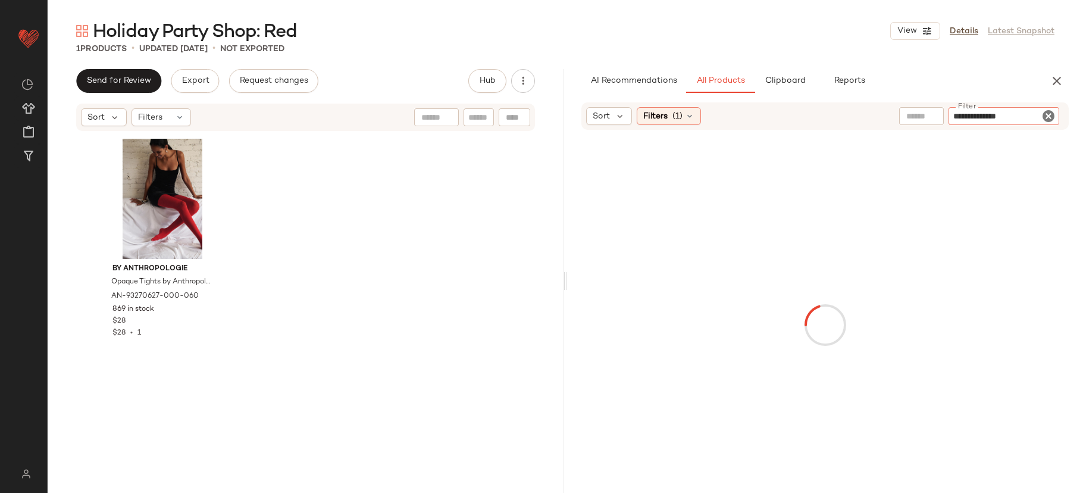
type input "**********"
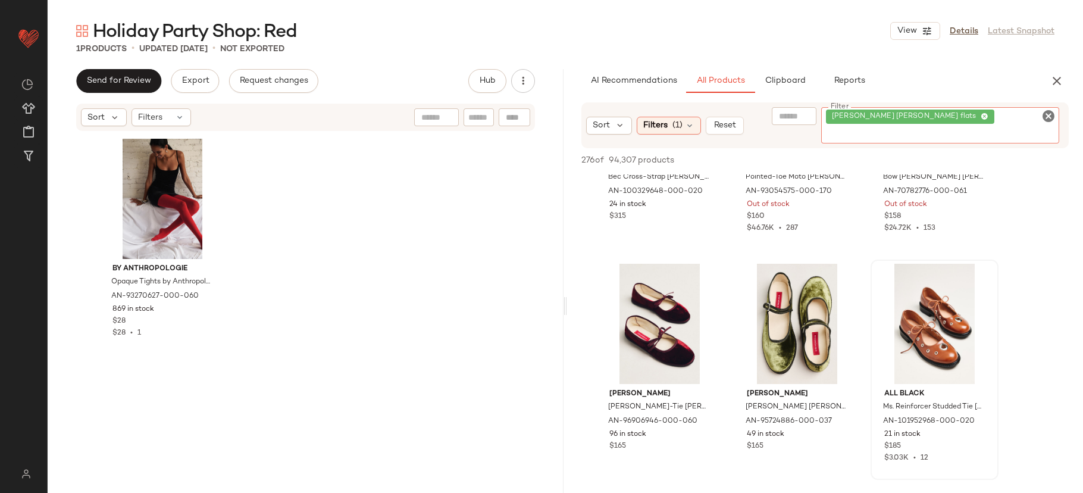
scroll to position [610, 0]
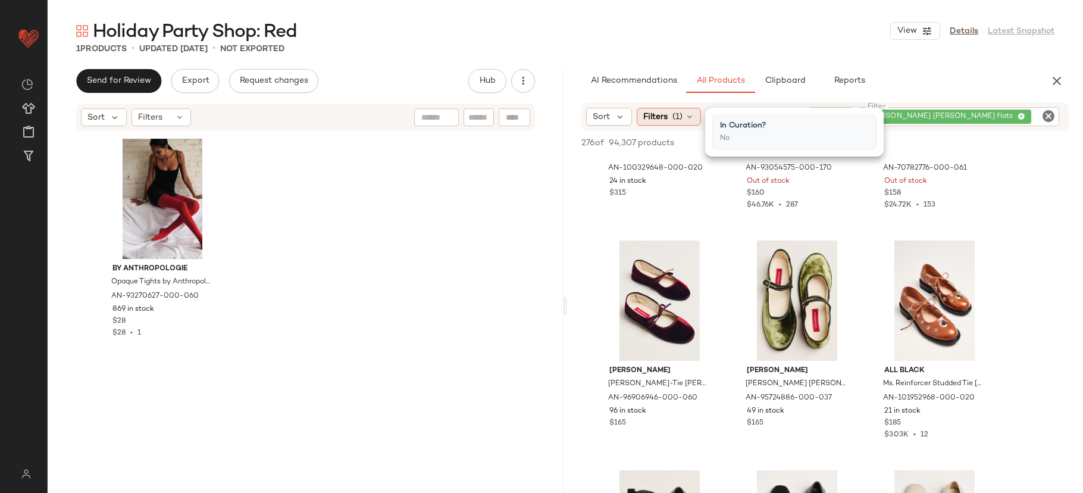
click at [656, 112] on span "Filters" at bounding box center [655, 117] width 24 height 12
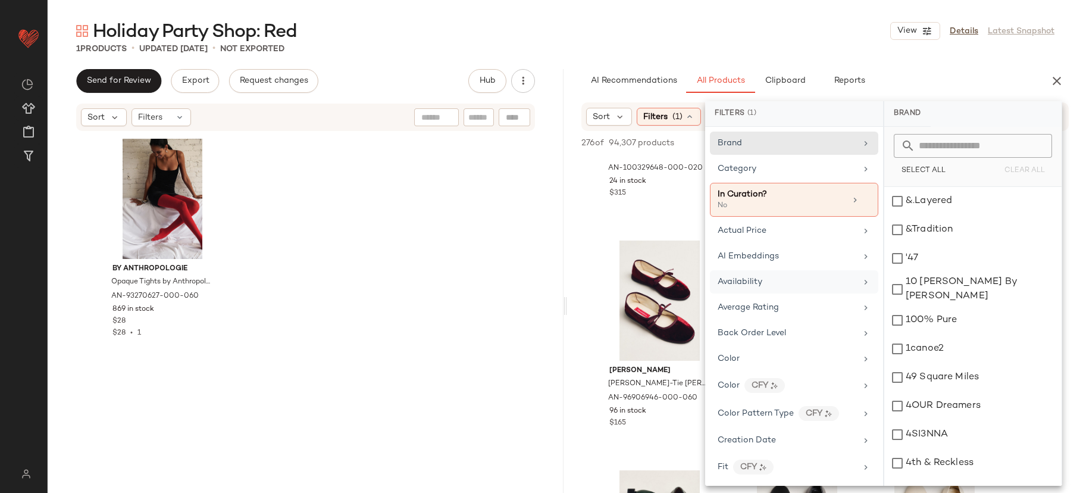
click at [786, 283] on div "Availability" at bounding box center [786, 281] width 139 height 12
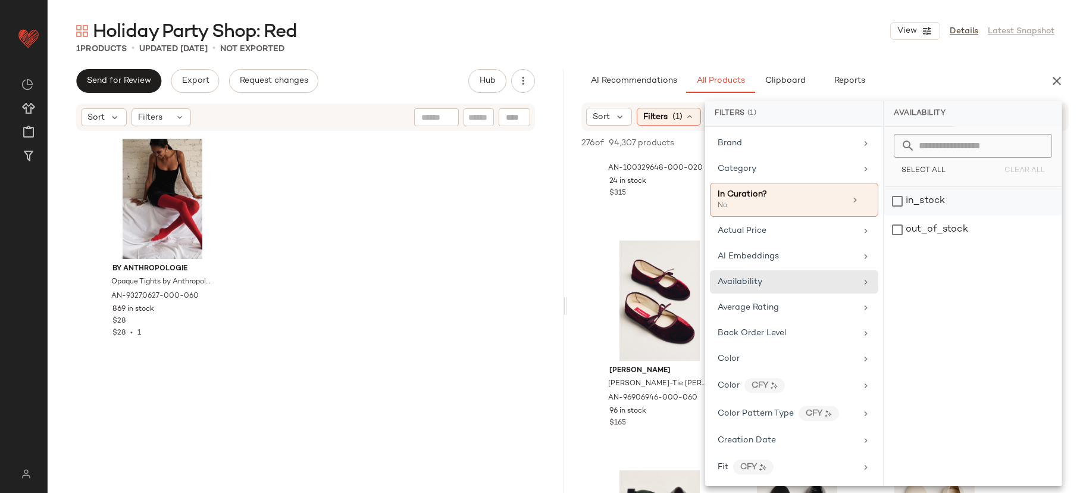
click at [918, 204] on div "in_stock" at bounding box center [972, 201] width 177 height 29
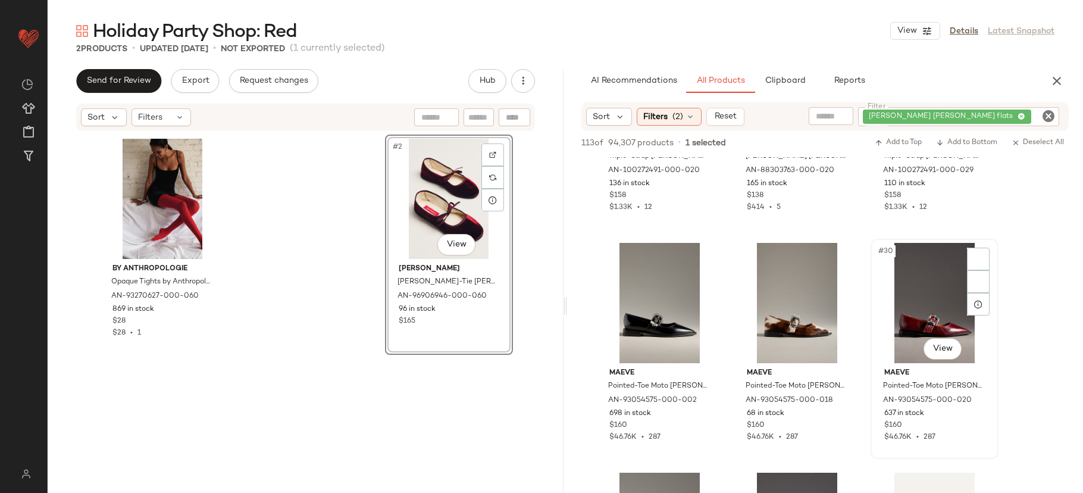
scroll to position [1985, 0]
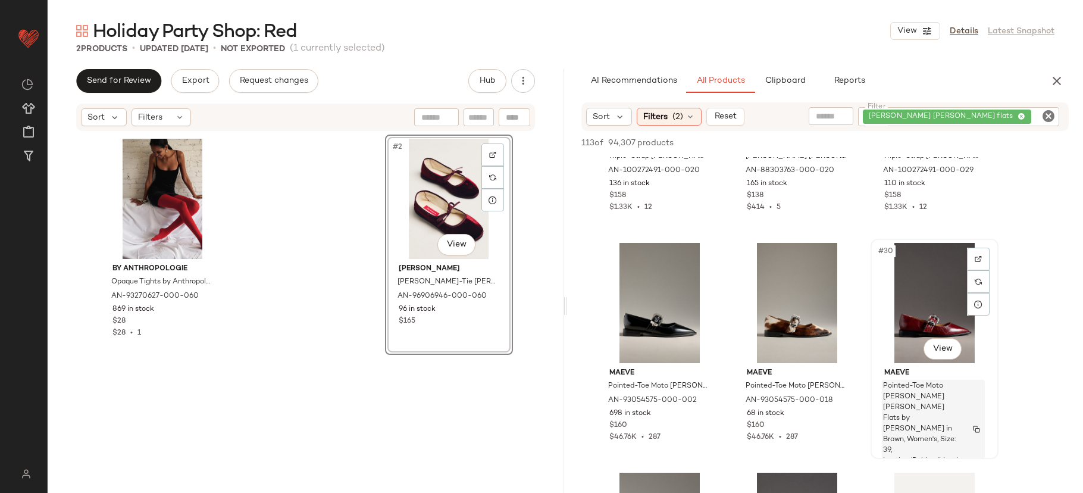
click at [939, 387] on span "Pointed-Toe Moto Mary Jane Flats by Maeve in Brown, Women's, Size: 39, Leather/…" at bounding box center [922, 429] width 78 height 96
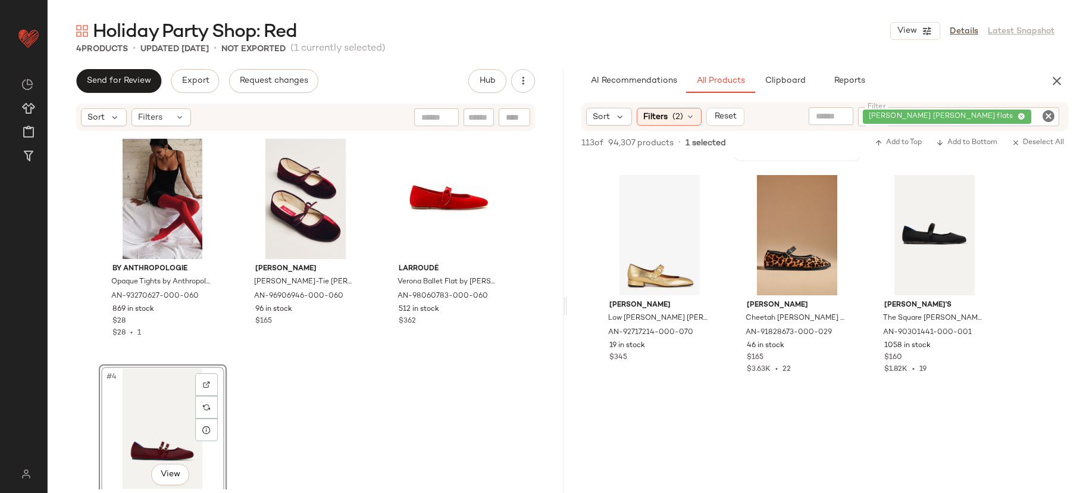
scroll to position [6647, 0]
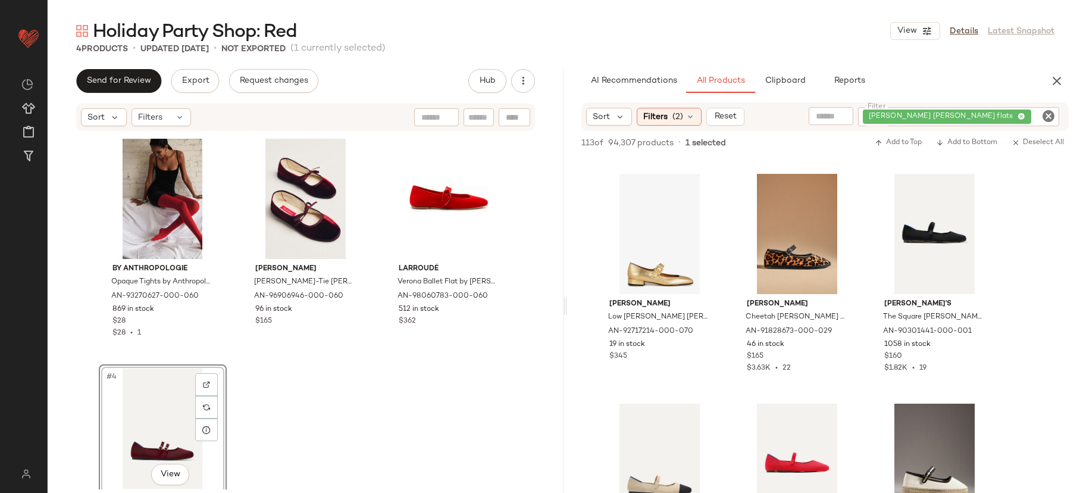
drag, startPoint x: 789, startPoint y: 312, endPoint x: 362, endPoint y: 0, distance: 529.1
click at [1048, 115] on icon "Clear Filter" at bounding box center [1048, 116] width 14 height 14
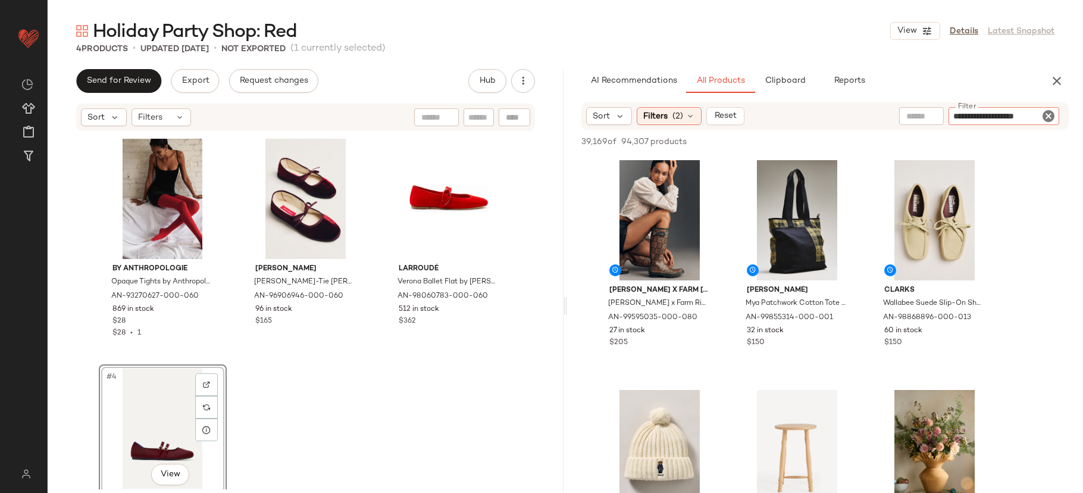
type input "**********"
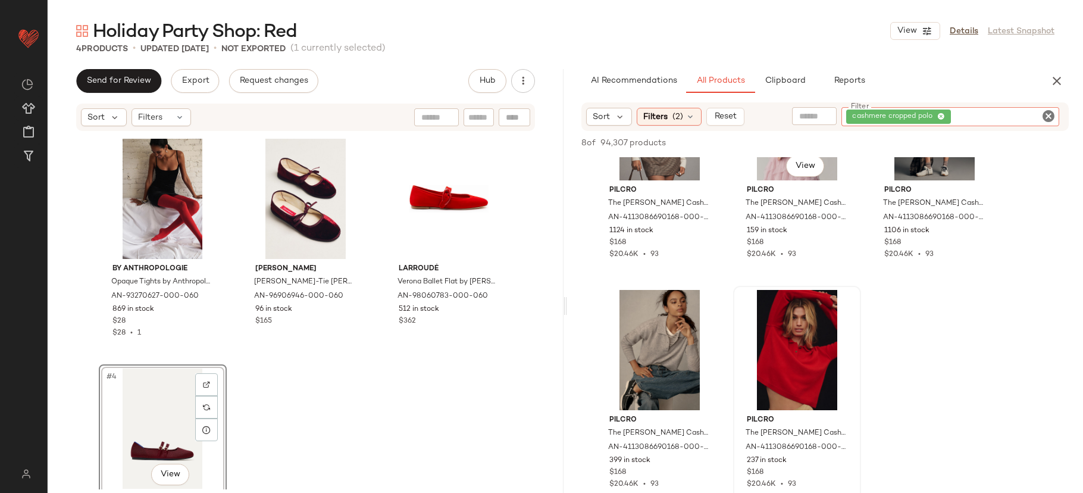
scroll to position [437, 0]
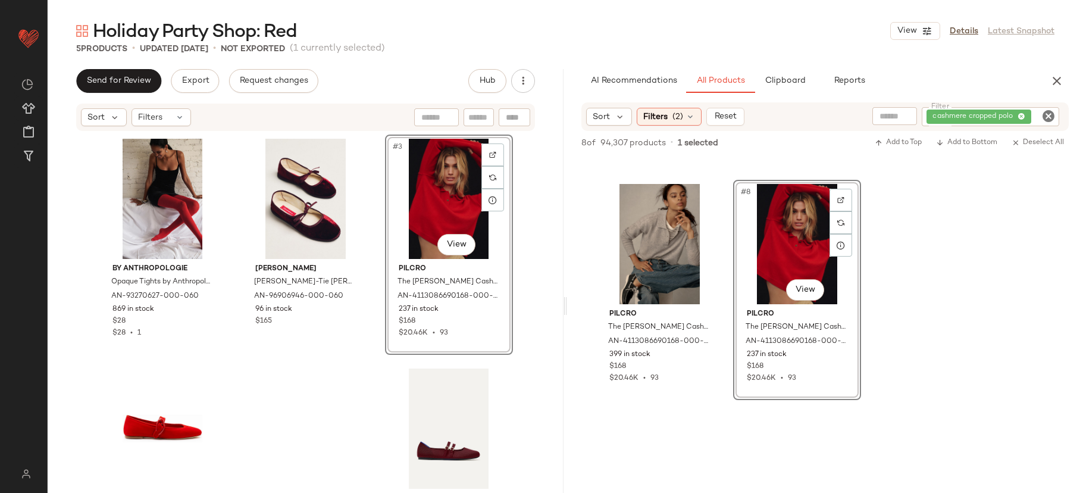
drag, startPoint x: 792, startPoint y: 248, endPoint x: 269, endPoint y: 0, distance: 578.8
click at [1057, 119] on div "cashmere cropped polo" at bounding box center [989, 116] width 137 height 19
click at [1052, 115] on icon "Clear Filter" at bounding box center [1048, 116] width 14 height 14
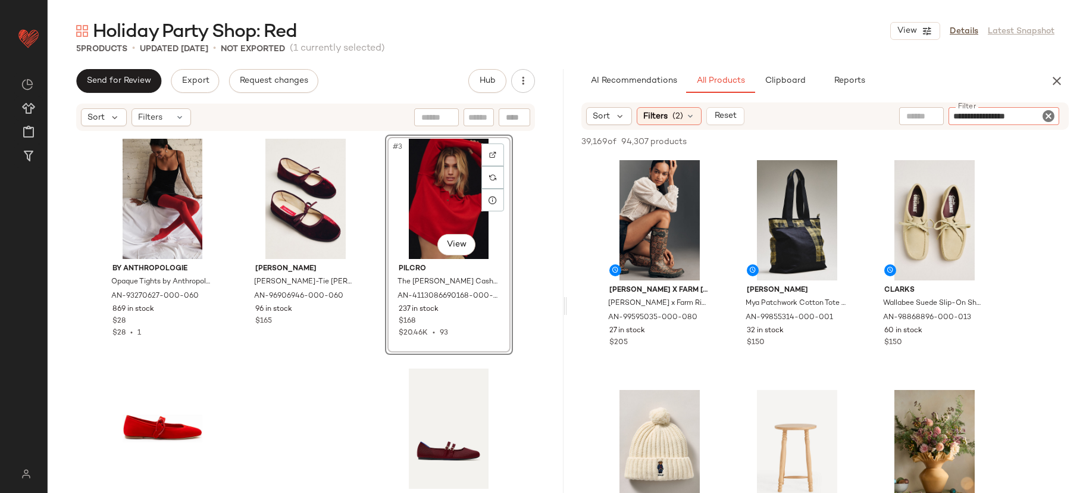
type input "**********"
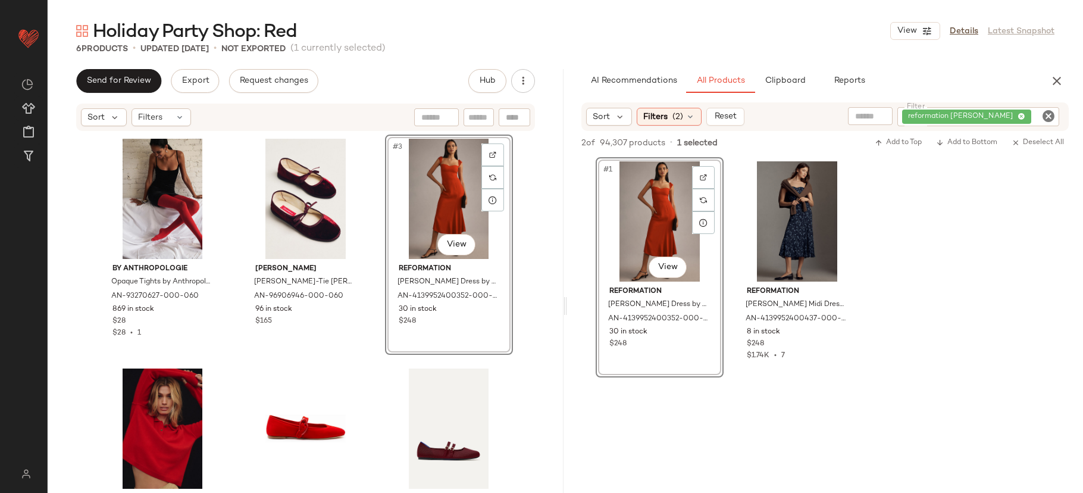
click at [1050, 115] on icon "Clear Filter" at bounding box center [1048, 116] width 14 height 14
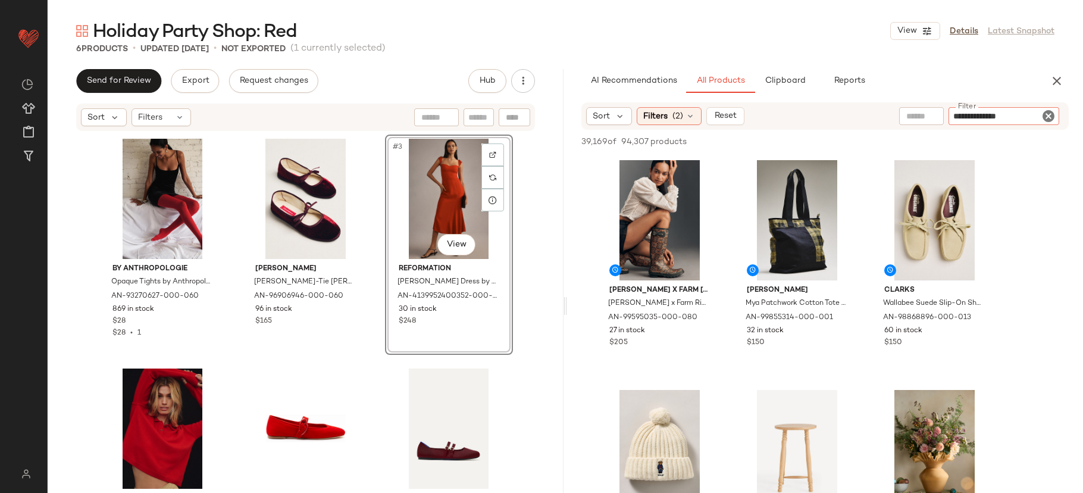
type input "**********"
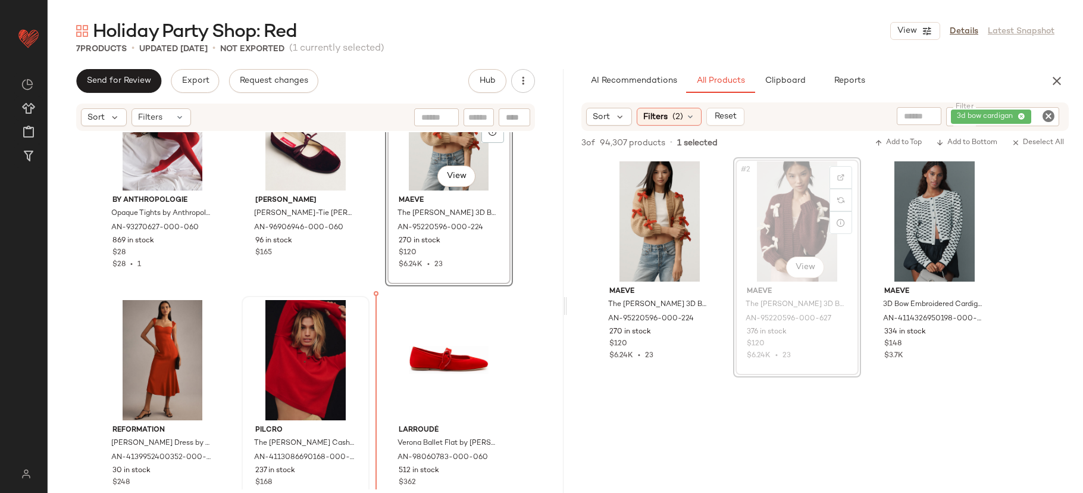
scroll to position [71, 0]
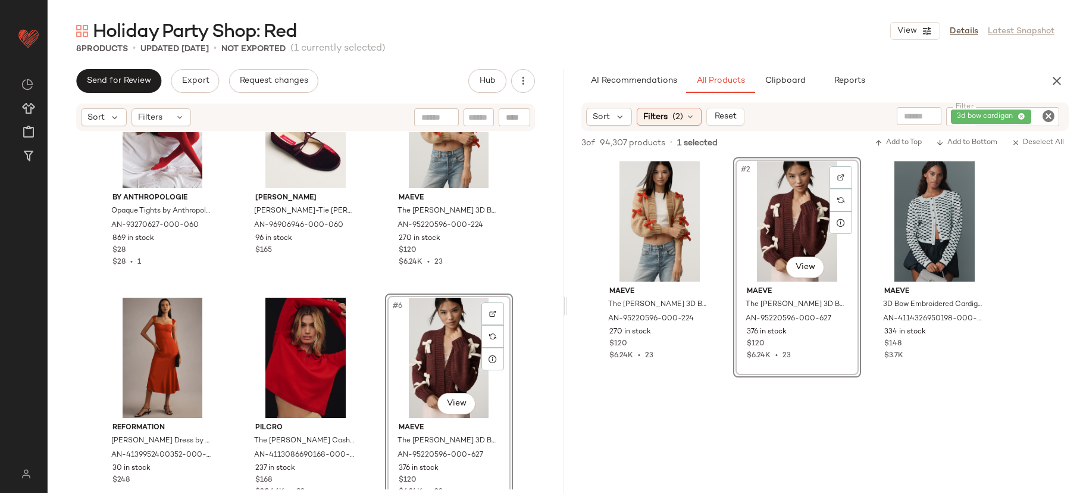
drag, startPoint x: 789, startPoint y: 305, endPoint x: 324, endPoint y: 0, distance: 556.4
click at [1045, 121] on icon "Clear Filter" at bounding box center [1048, 116] width 14 height 14
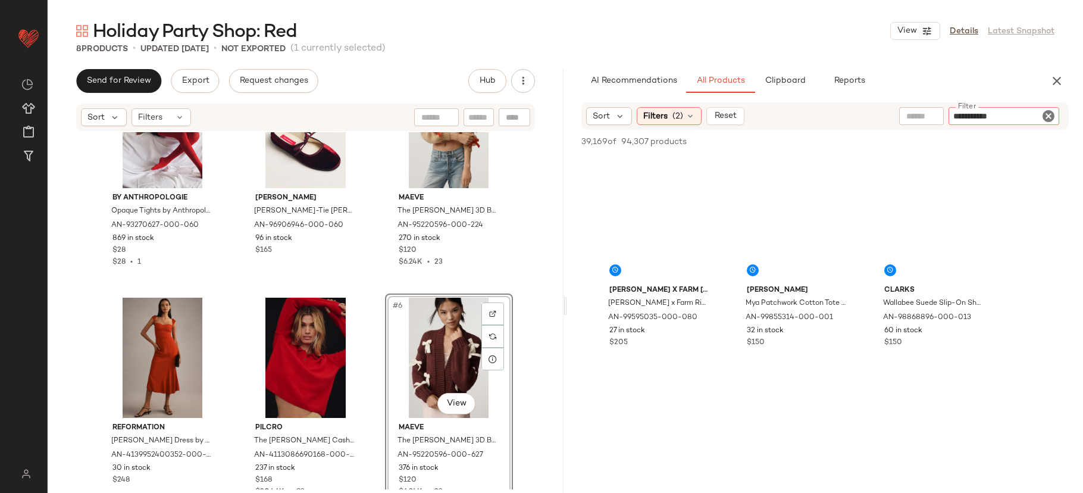
type input "**********"
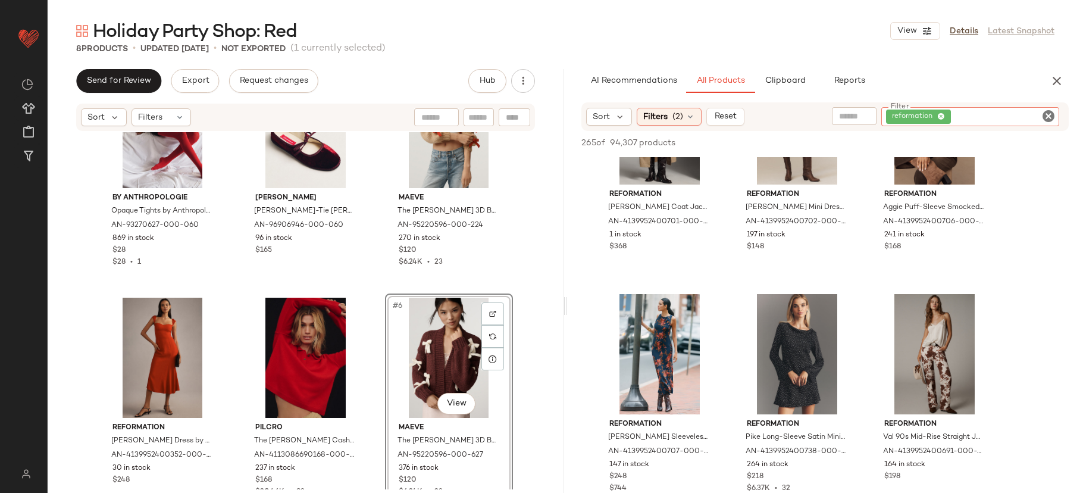
scroll to position [1045, 0]
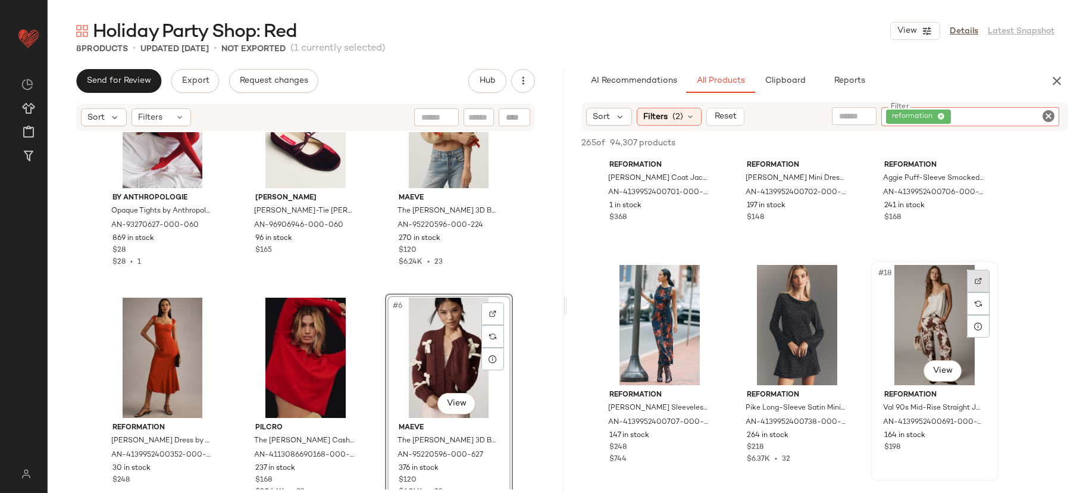
click at [979, 284] on div at bounding box center [978, 280] width 23 height 23
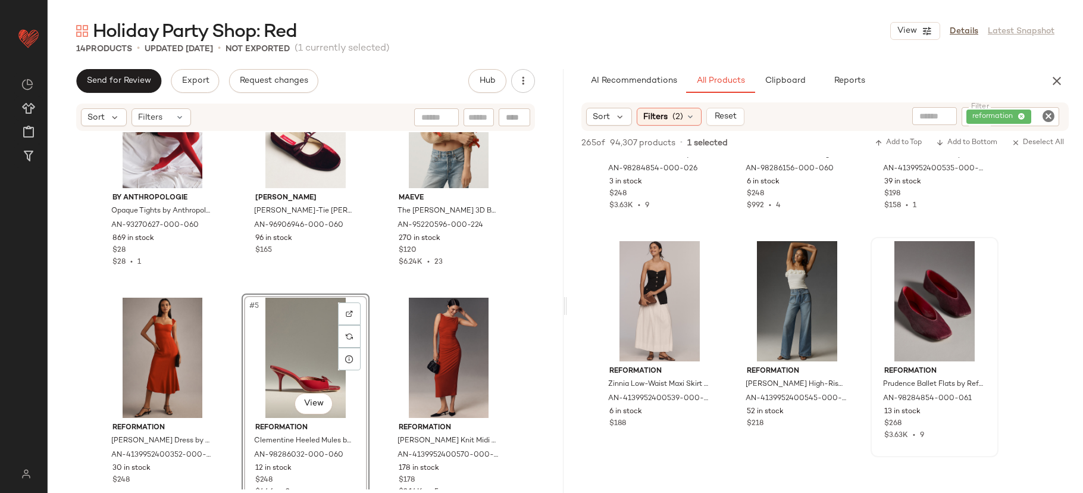
scroll to position [10491, 0]
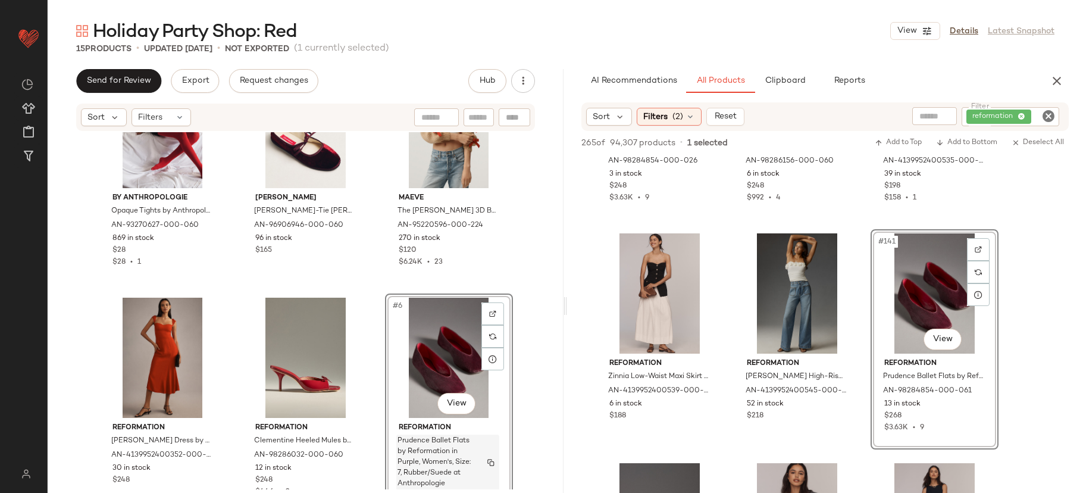
click at [438, 450] on span "Prudence Ballet Flats by Reformation in Purple, Women's, Size: 7, Rubber/Suede …" at bounding box center [436, 462] width 78 height 54
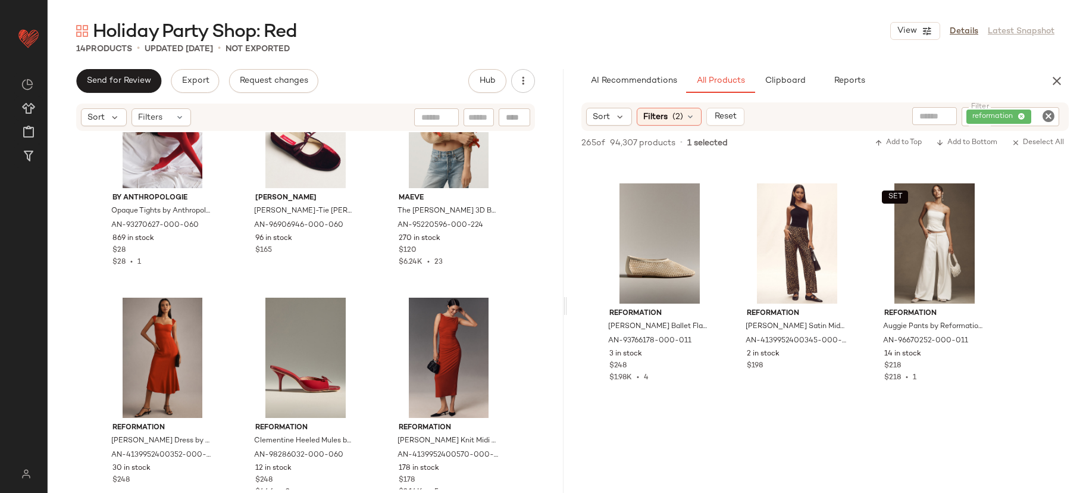
scroll to position [12421, 0]
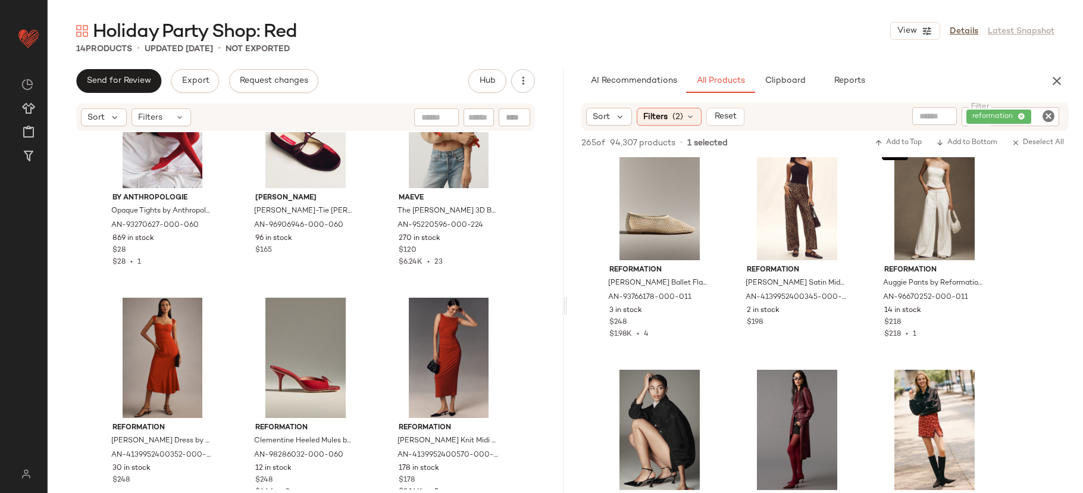
click at [1054, 115] on icon "Clear Filter" at bounding box center [1048, 116] width 14 height 14
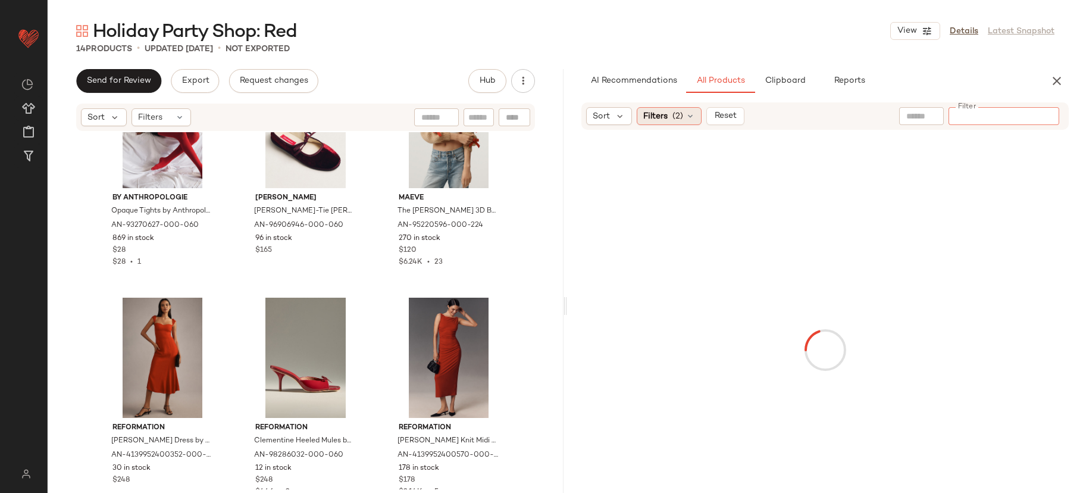
click at [658, 118] on span "Filters" at bounding box center [655, 116] width 24 height 12
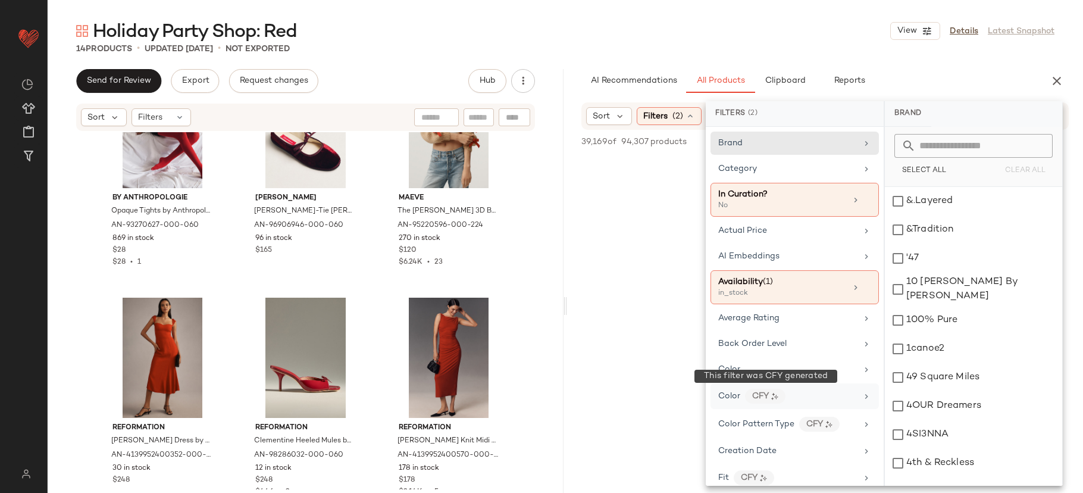
click at [783, 393] on div "CFY" at bounding box center [765, 395] width 40 height 15
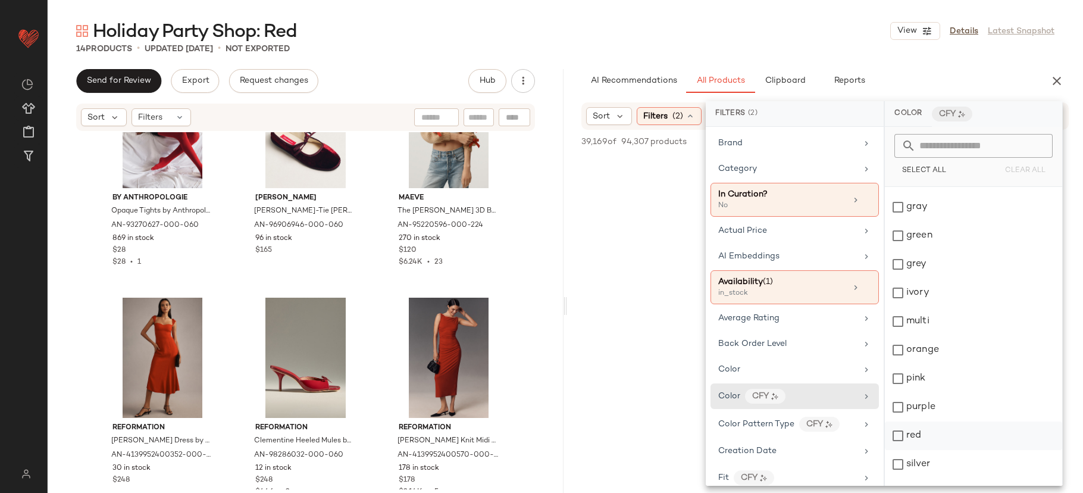
scroll to position [244, 0]
click at [943, 388] on div "red" at bounding box center [973, 385] width 177 height 29
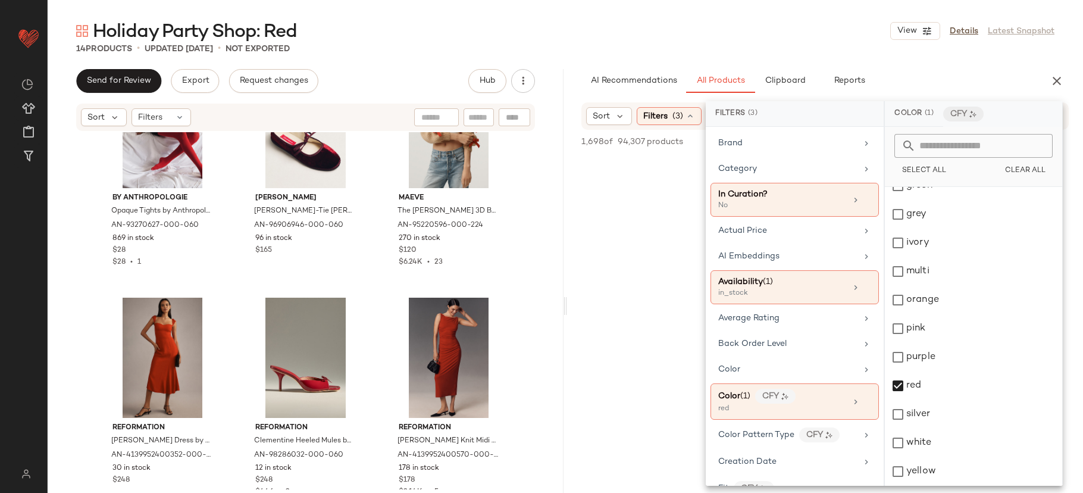
click at [666, 134] on div "1,698 of 94,307 products • 0 selected Add to Top Add to Bottom Deselect All" at bounding box center [825, 143] width 516 height 26
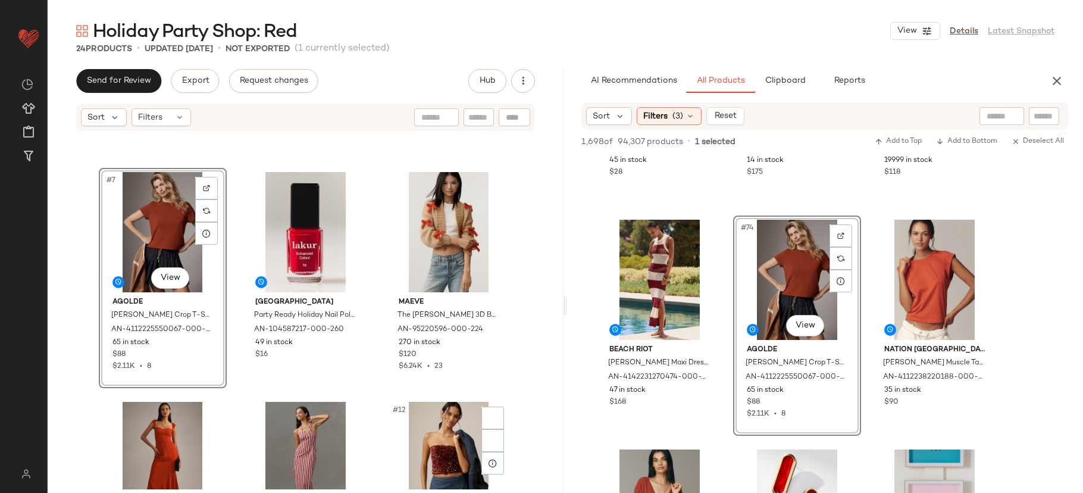
scroll to position [465, 0]
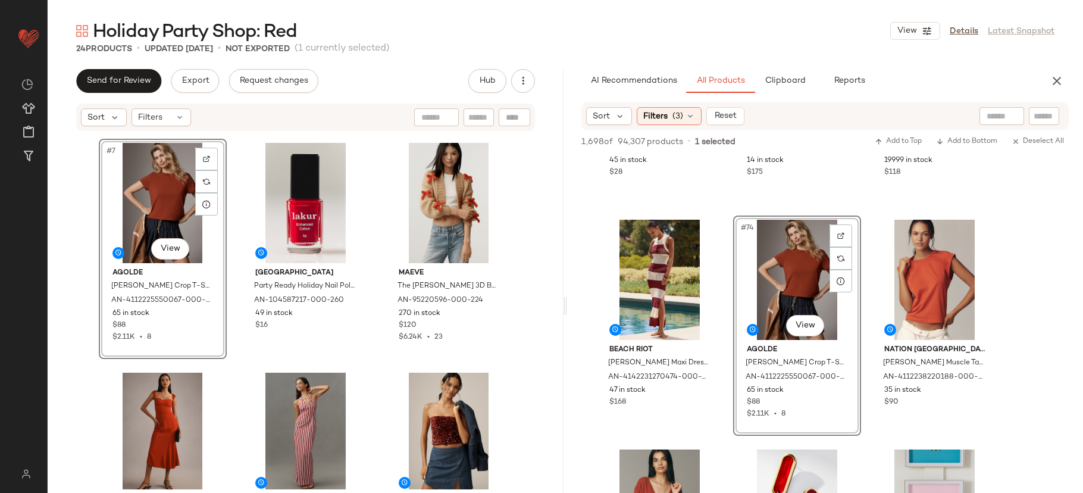
click at [134, 220] on div "#7 View" at bounding box center [163, 203] width 120 height 120
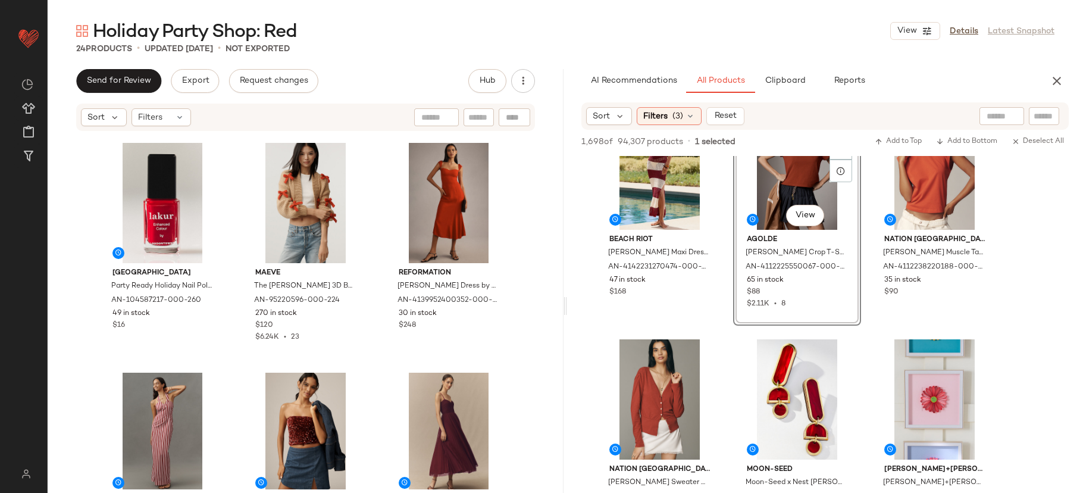
scroll to position [5707, 0]
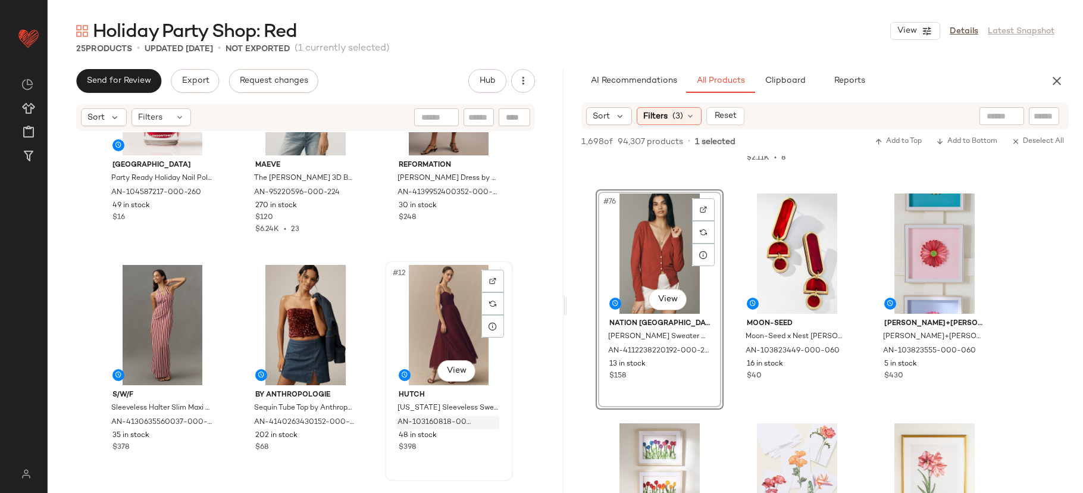
scroll to position [593, 0]
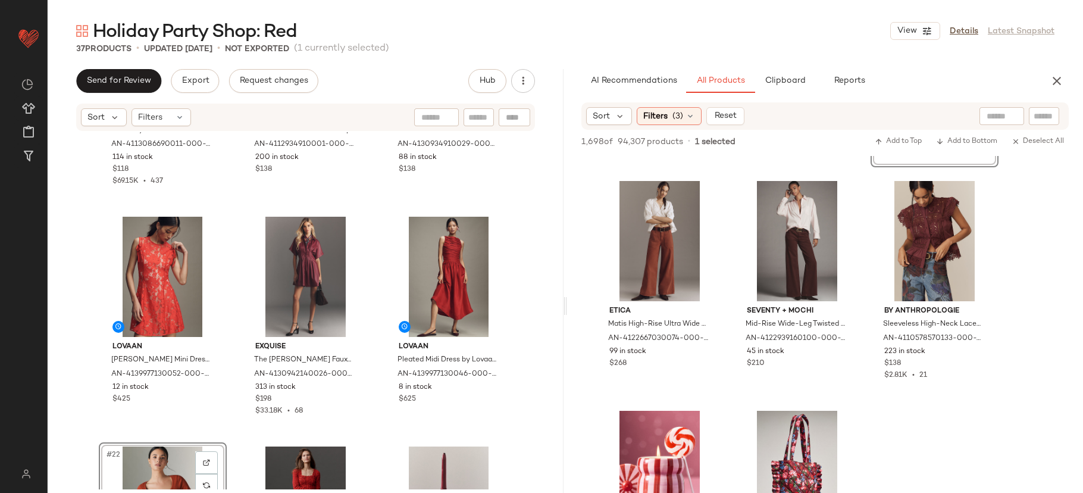
scroll to position [10551, 0]
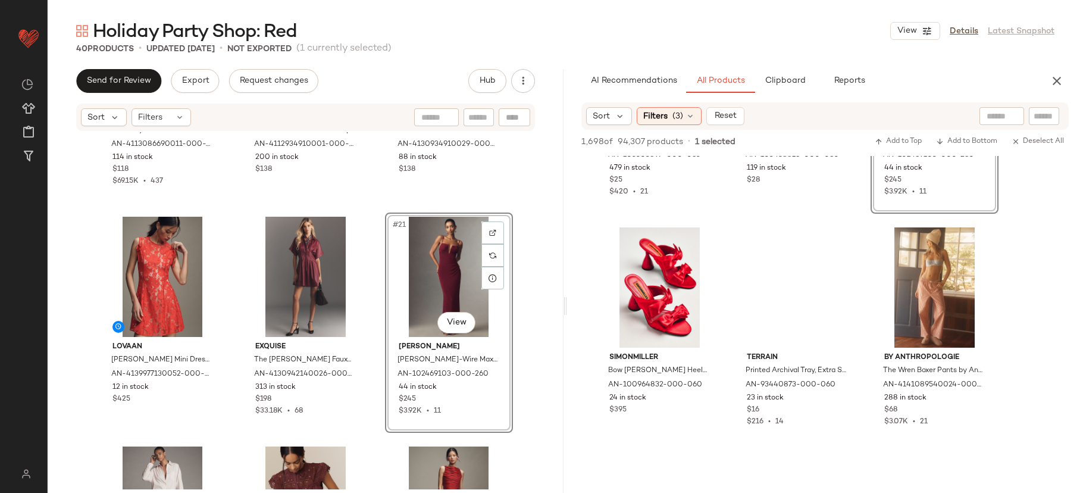
scroll to position [11259, 0]
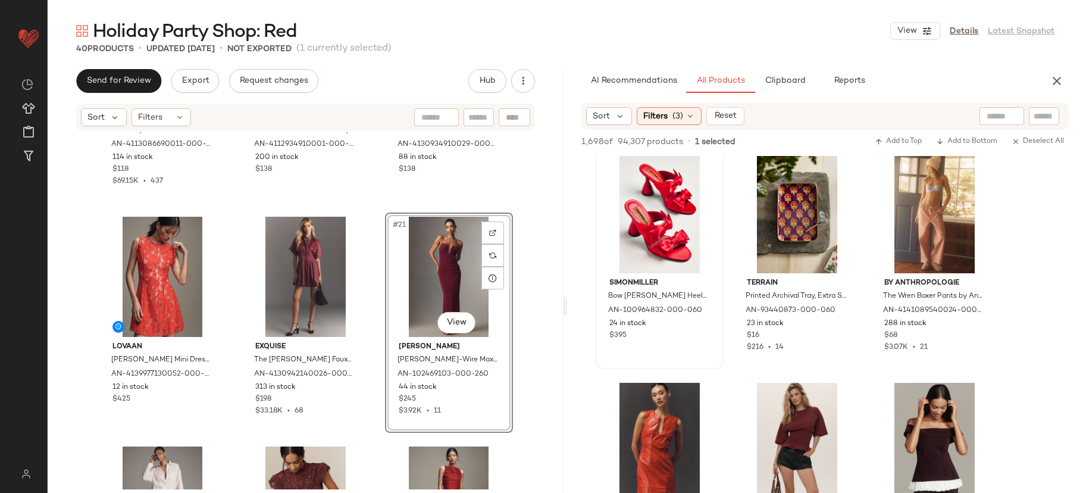
click at [643, 206] on div at bounding box center [660, 213] width 120 height 120
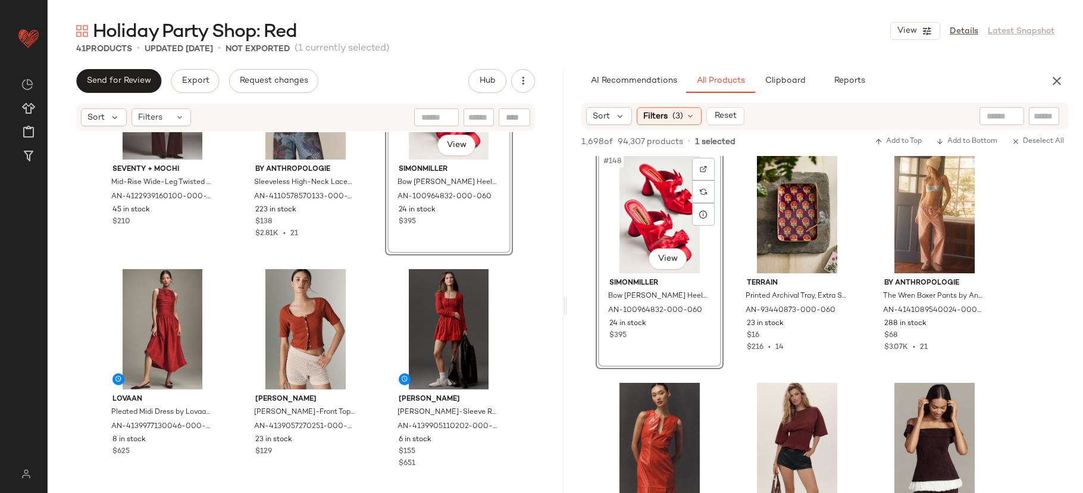
scroll to position [1576, 0]
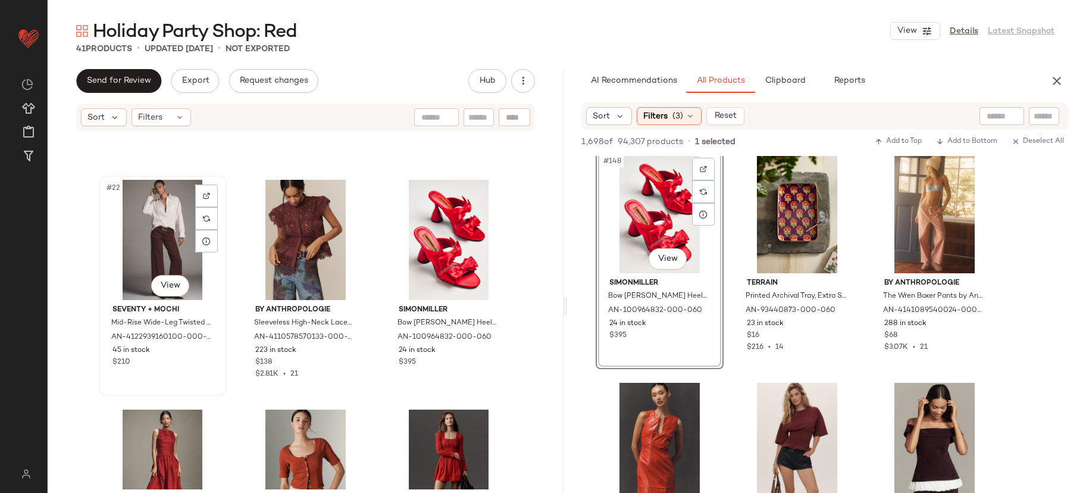
click at [170, 238] on div "#22 View" at bounding box center [163, 240] width 120 height 120
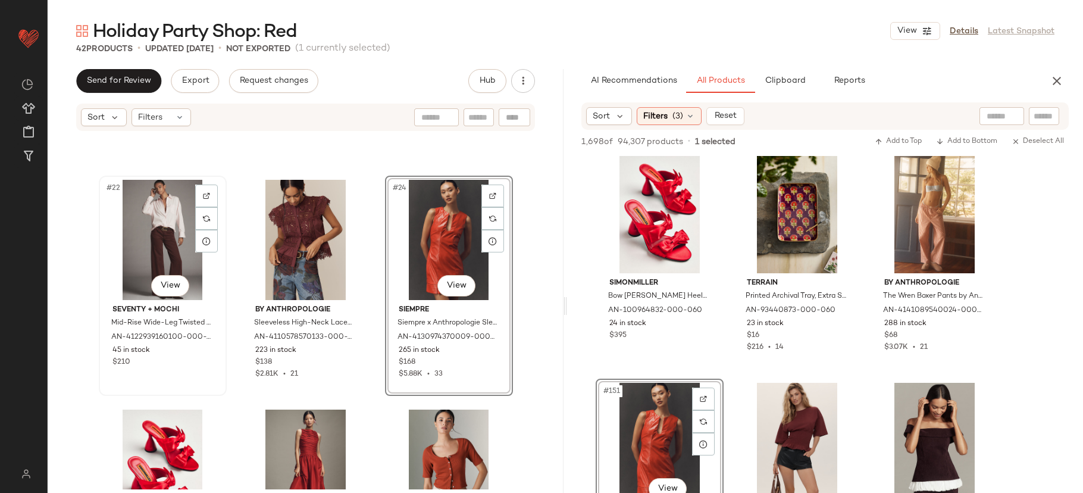
click at [166, 254] on div "#22 View" at bounding box center [163, 240] width 120 height 120
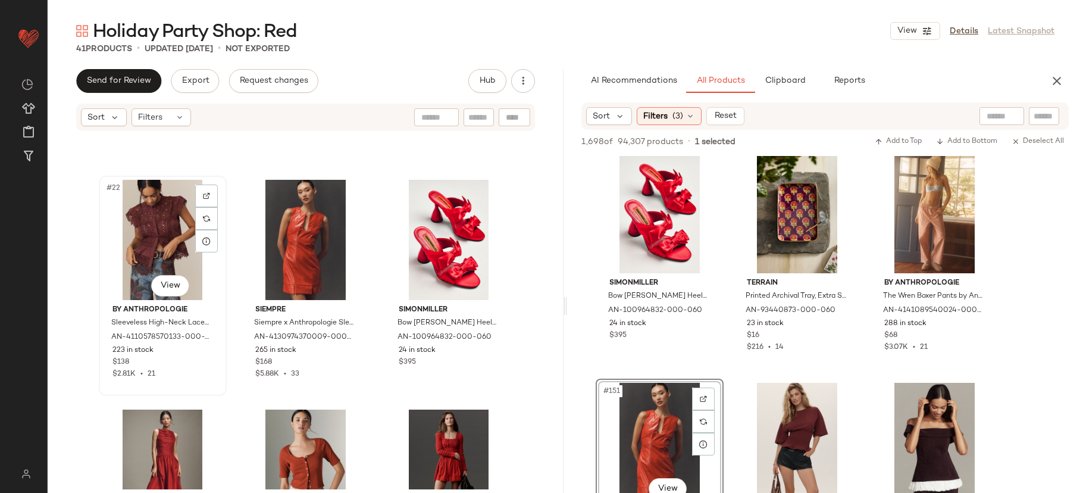
click at [166, 254] on div "#22 View" at bounding box center [163, 240] width 120 height 120
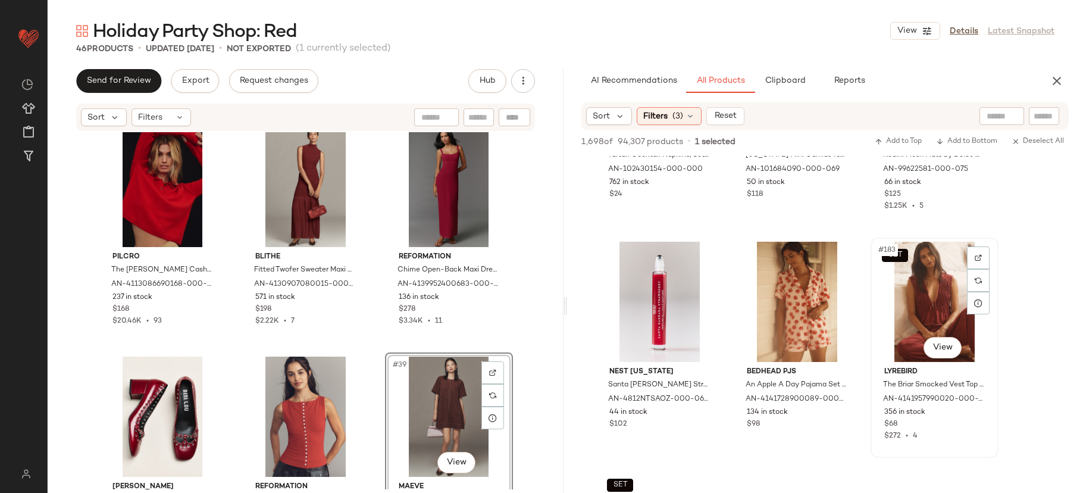
scroll to position [13716, 0]
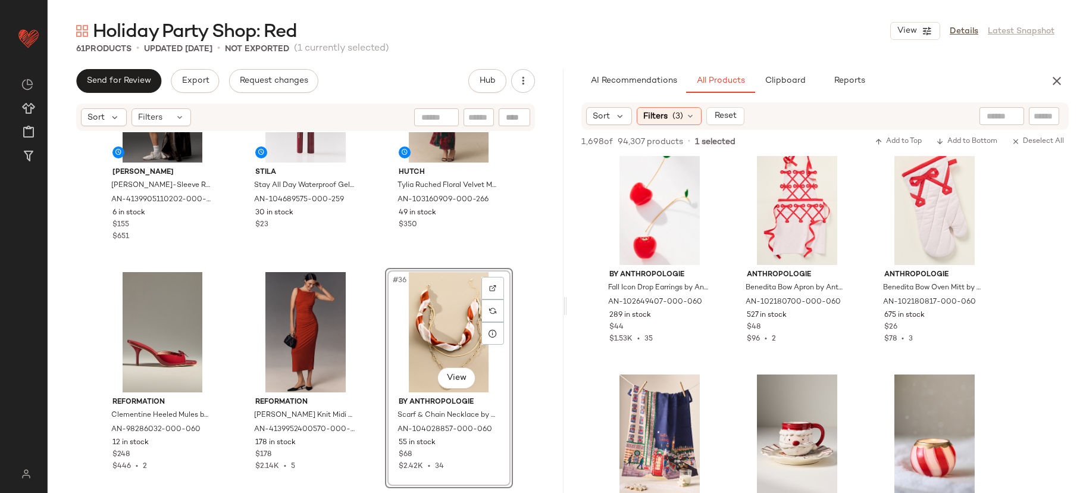
scroll to position [22470, 0]
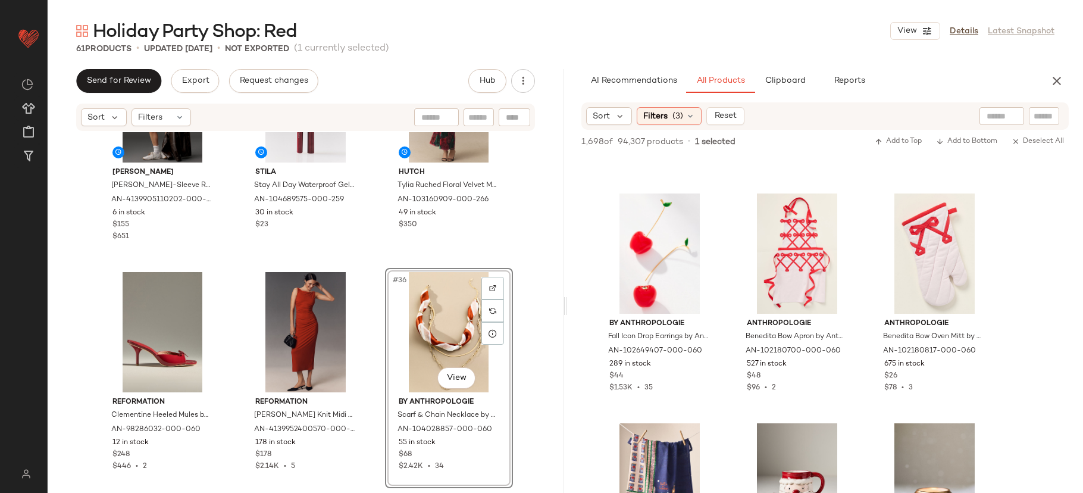
drag, startPoint x: 638, startPoint y: 287, endPoint x: 314, endPoint y: 0, distance: 432.4
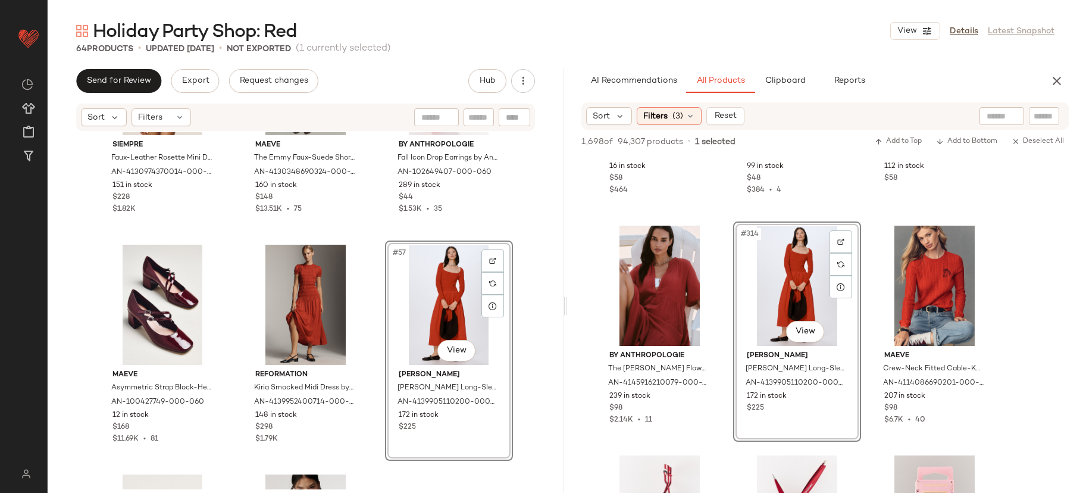
scroll to position [24043, 0]
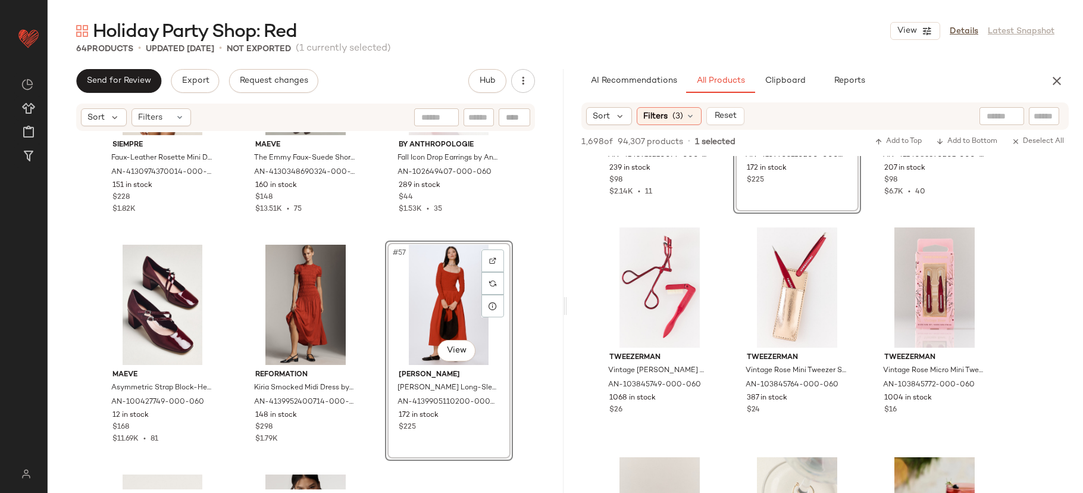
drag, startPoint x: 594, startPoint y: 328, endPoint x: 651, endPoint y: 2, distance: 331.0
